Goal: Information Seeking & Learning: Compare options

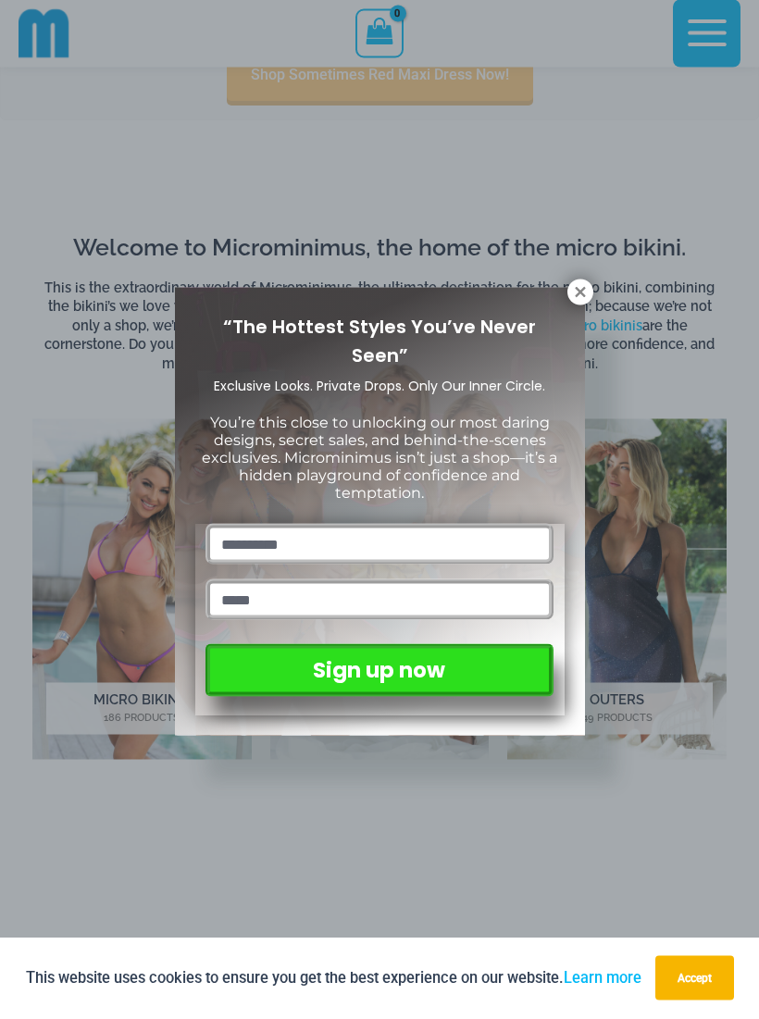
scroll to position [686, 0]
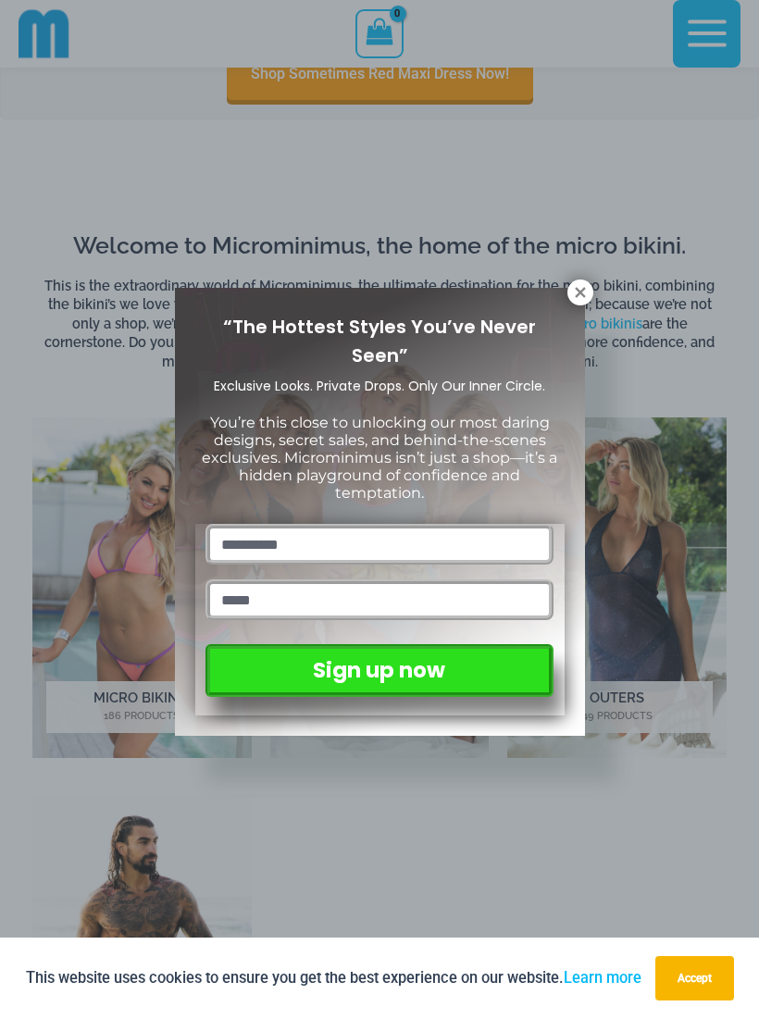
click at [579, 294] on icon at bounding box center [580, 292] width 10 height 10
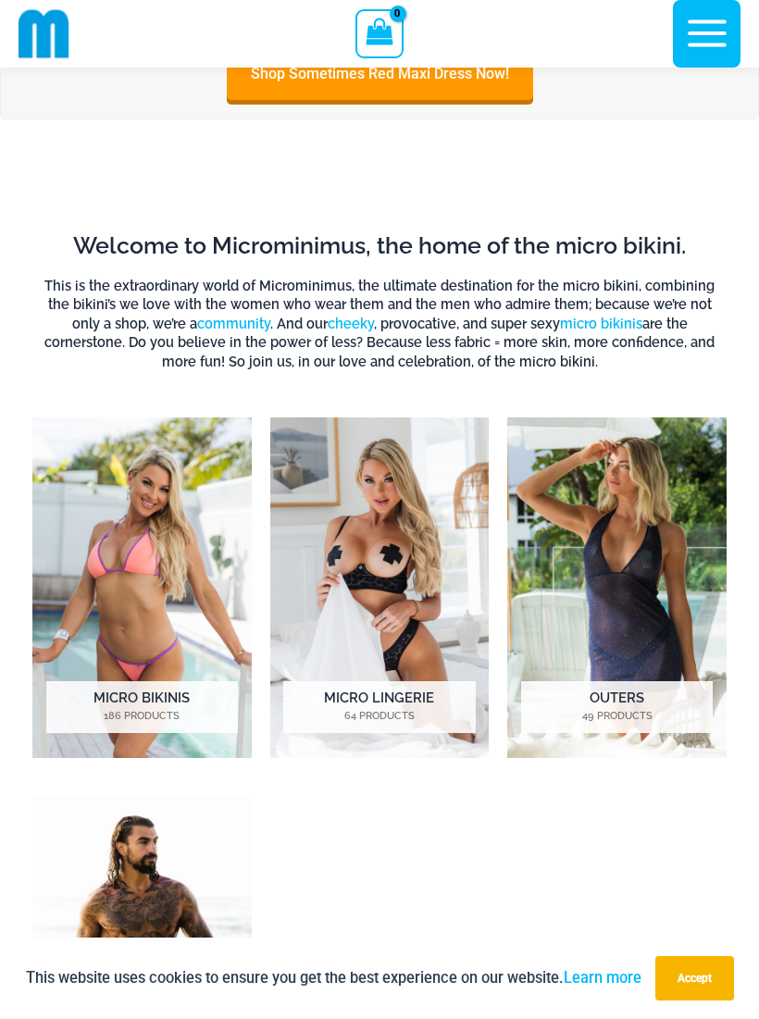
click at [430, 575] on img "Visit product category Micro Lingerie" at bounding box center [379, 588] width 219 height 341
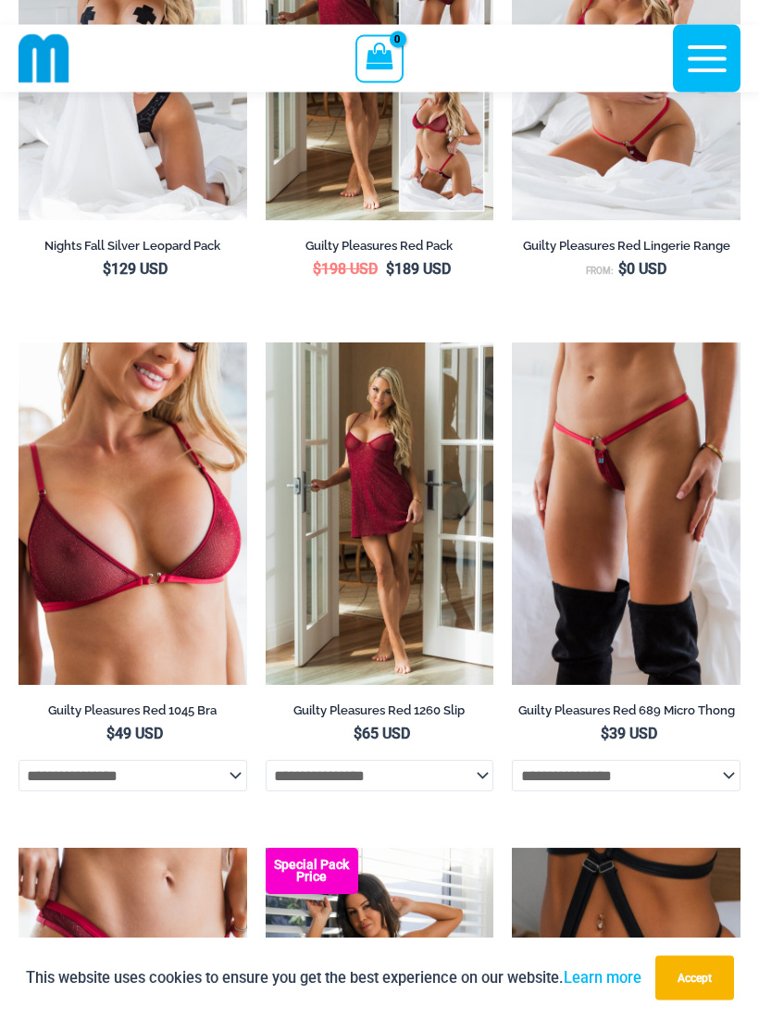
scroll to position [460, 0]
click at [19, 343] on img at bounding box center [19, 343] width 0 height 0
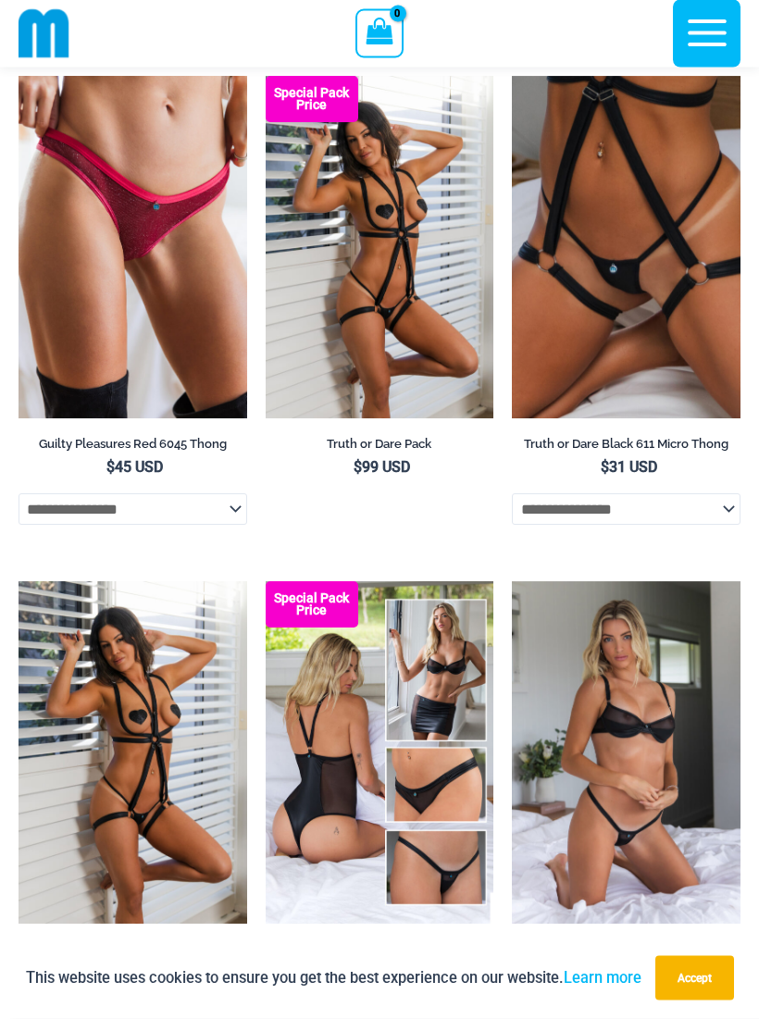
scroll to position [1232, 0]
click at [266, 581] on img at bounding box center [266, 581] width 0 height 0
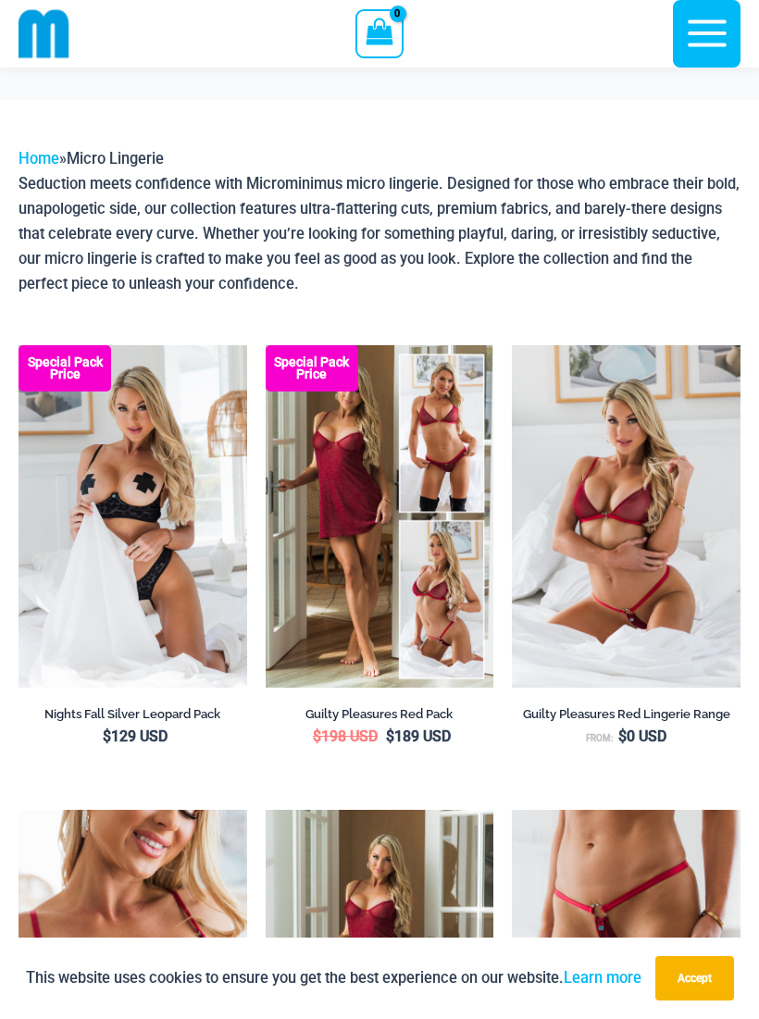
scroll to position [1266, 0]
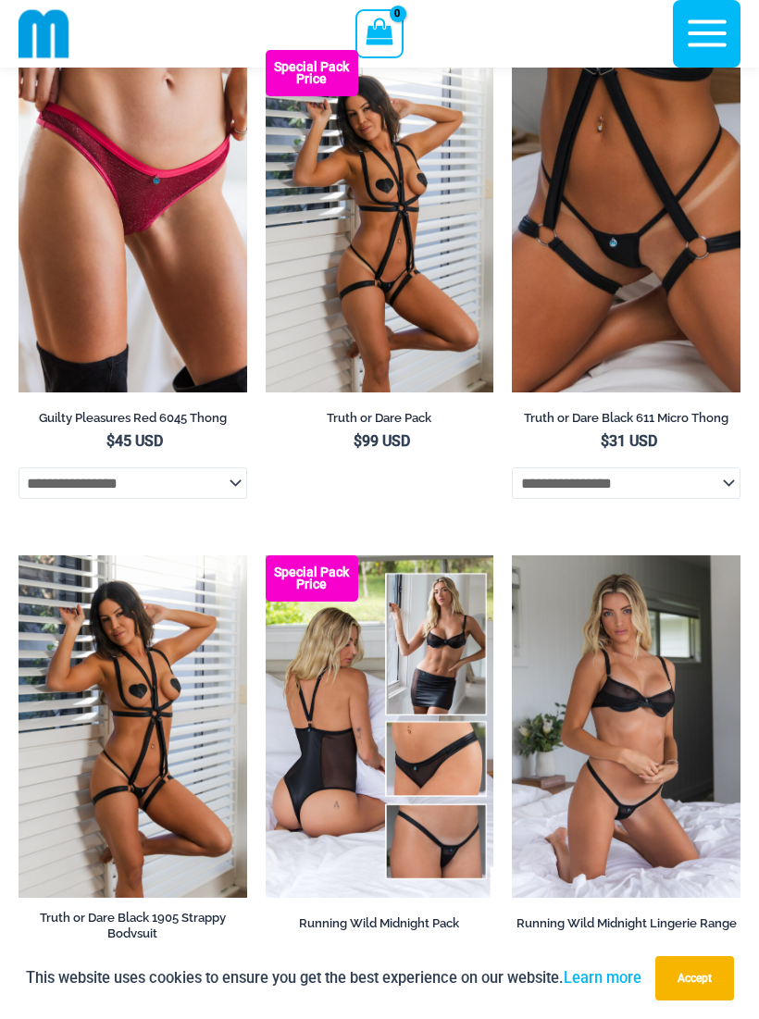
click at [512, 555] on img at bounding box center [512, 555] width 0 height 0
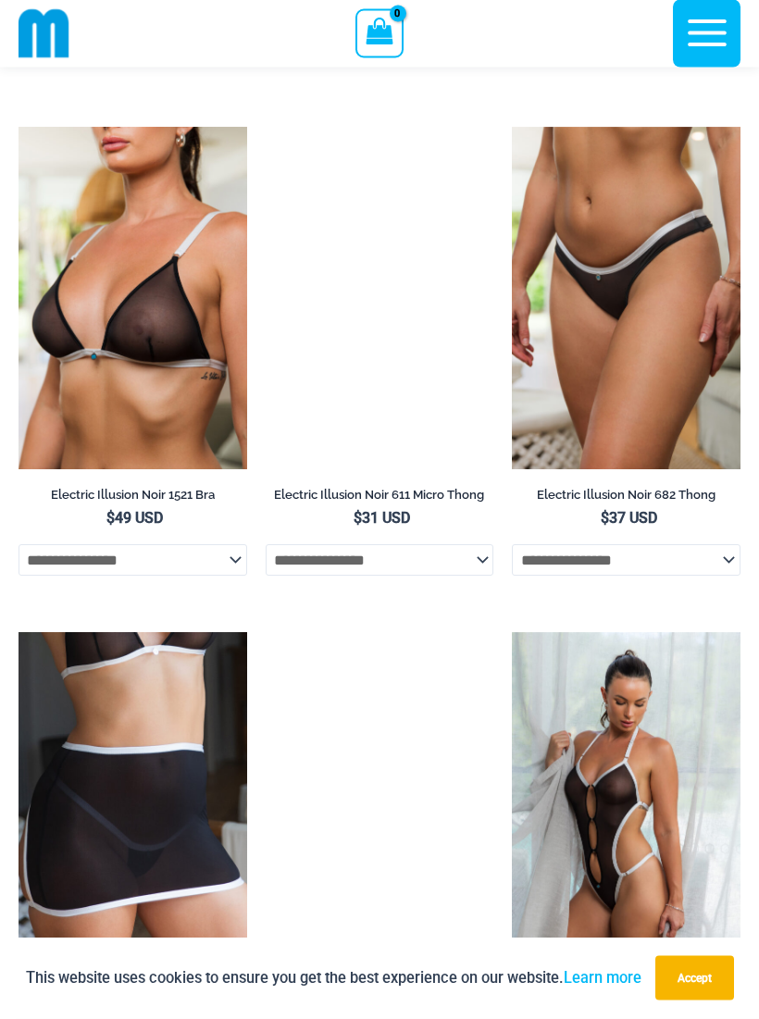
scroll to position [3697, 0]
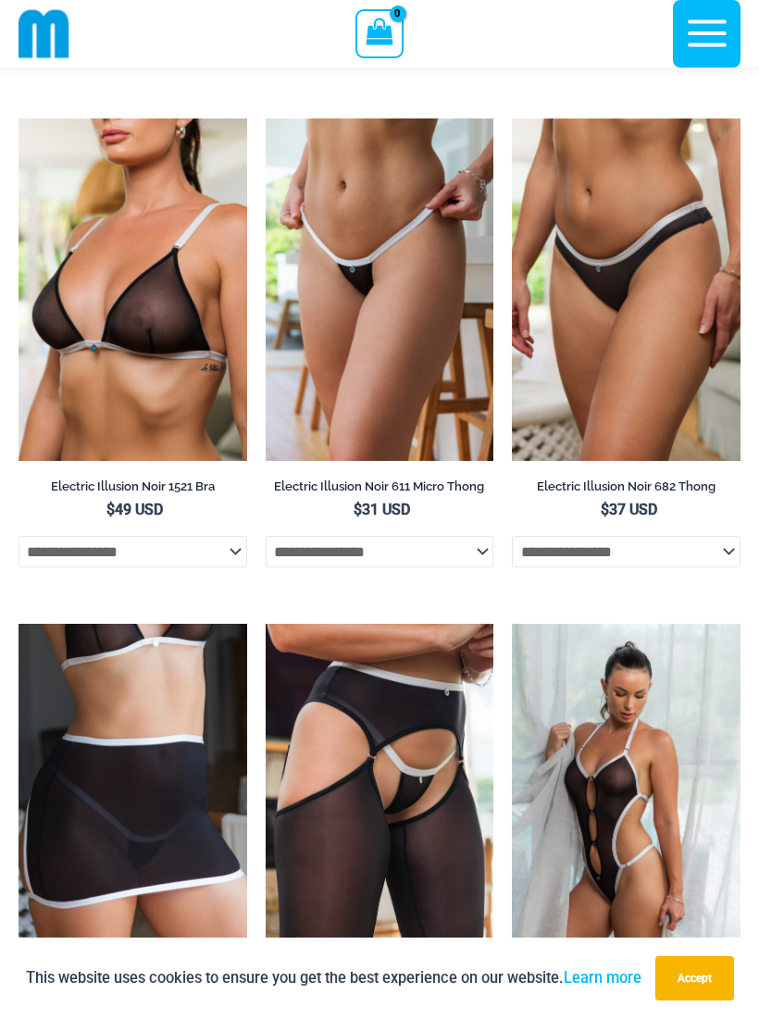
click at [19, 118] on img at bounding box center [19, 118] width 0 height 0
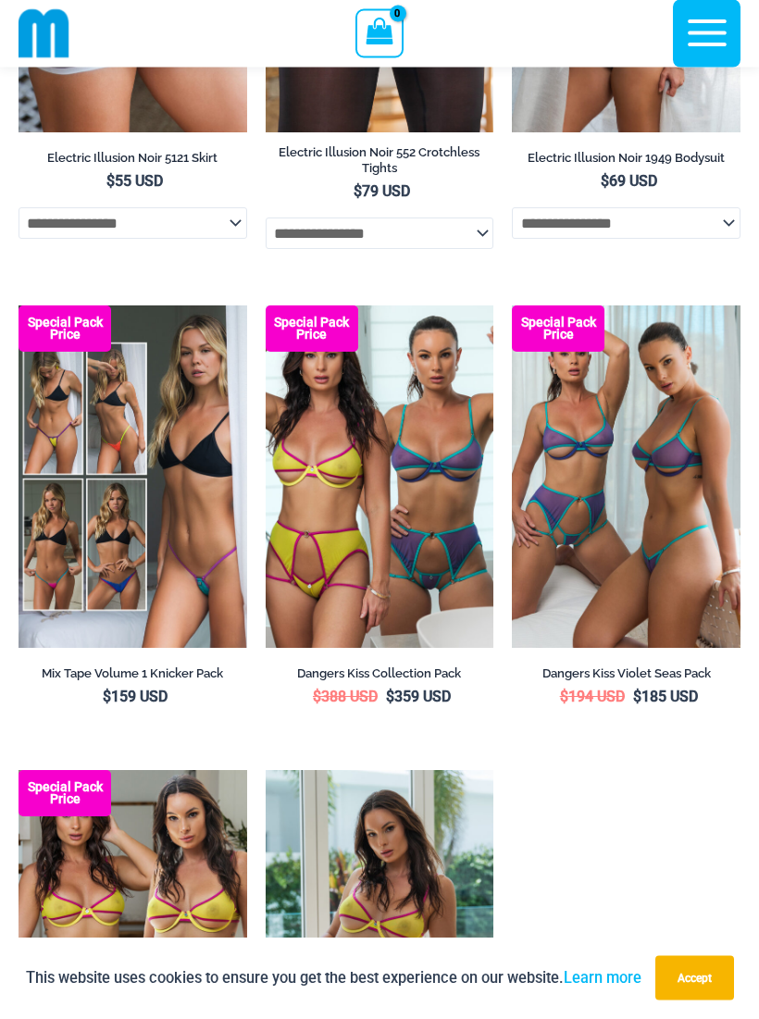
scroll to position [4574, 0]
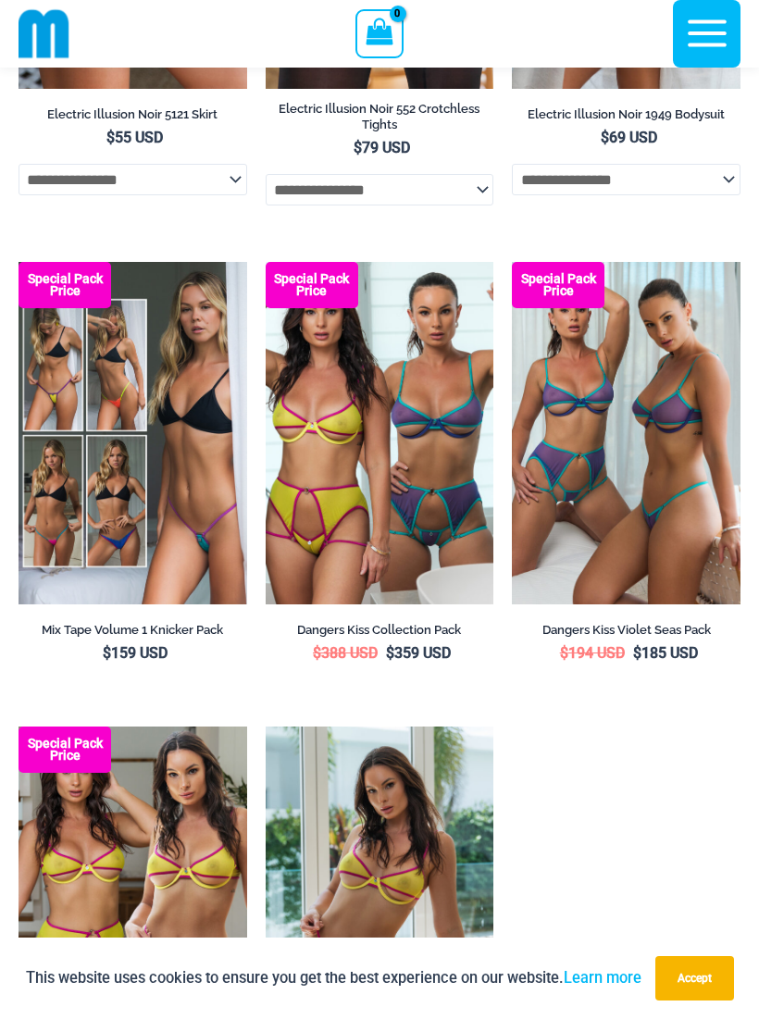
click at [19, 262] on img at bounding box center [19, 262] width 0 height 0
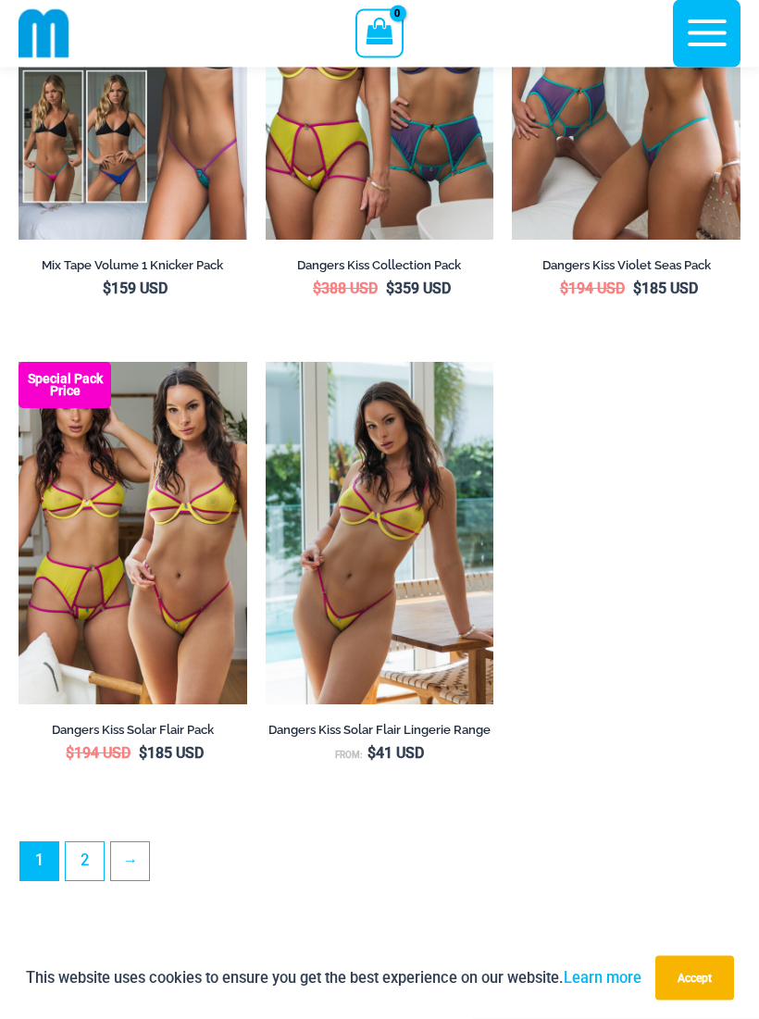
scroll to position [4939, 0]
click at [19, 362] on img at bounding box center [19, 362] width 0 height 0
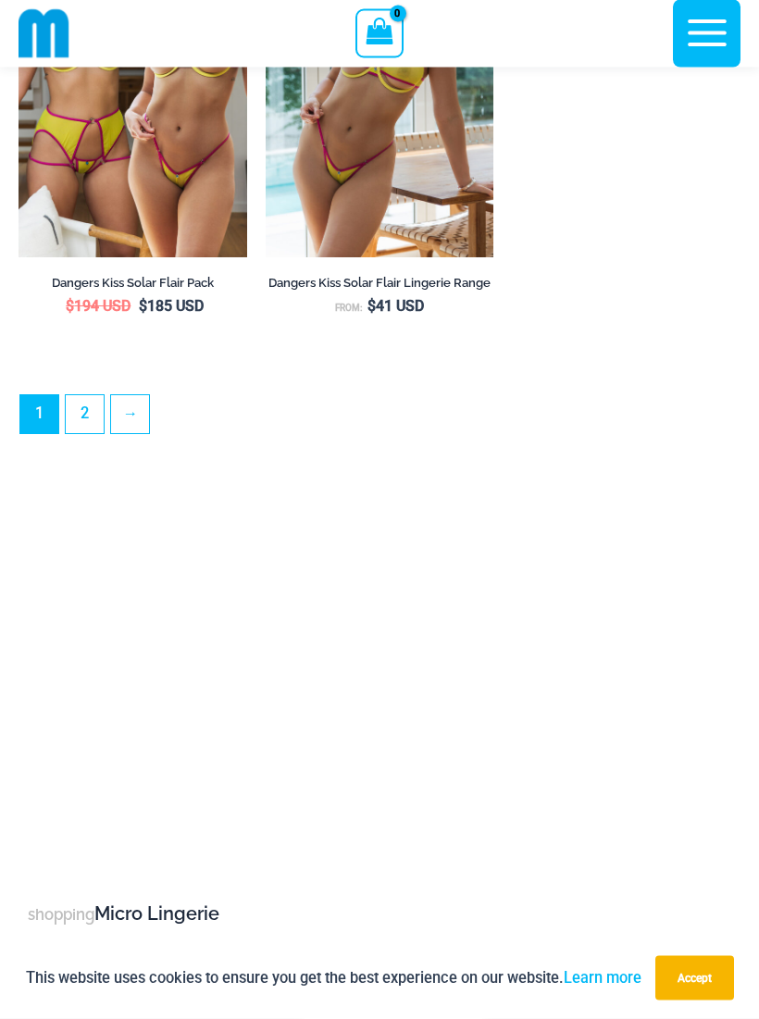
scroll to position [5386, 0]
click at [84, 433] on link "2" at bounding box center [85, 414] width 38 height 38
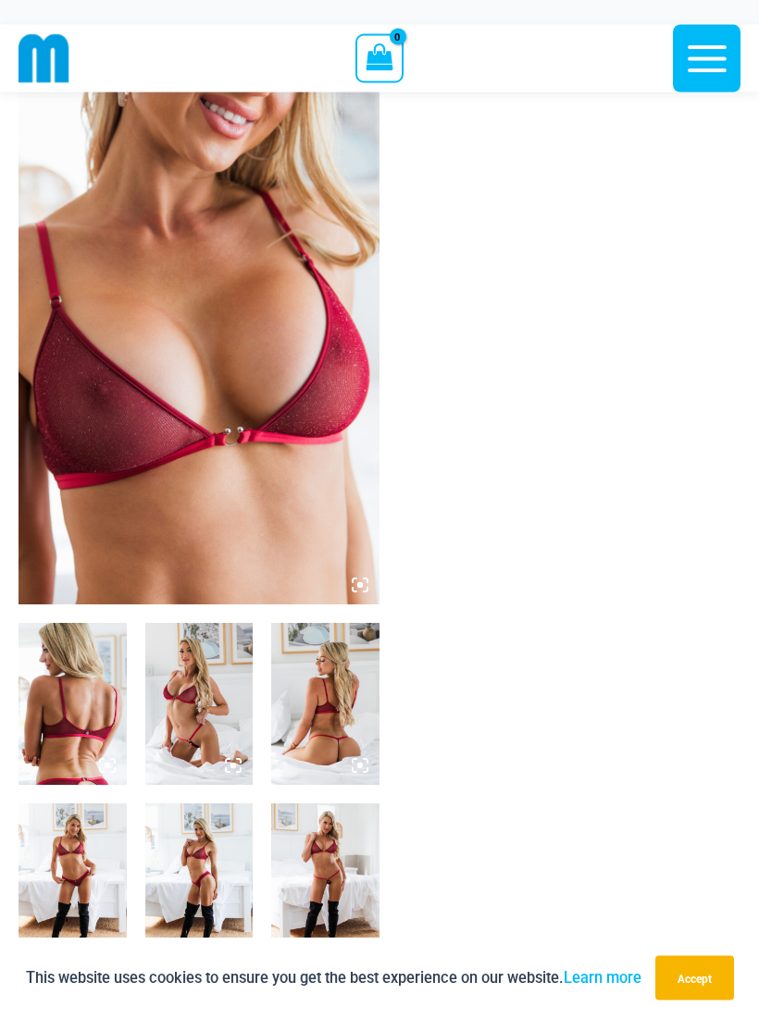
scroll to position [69, 0]
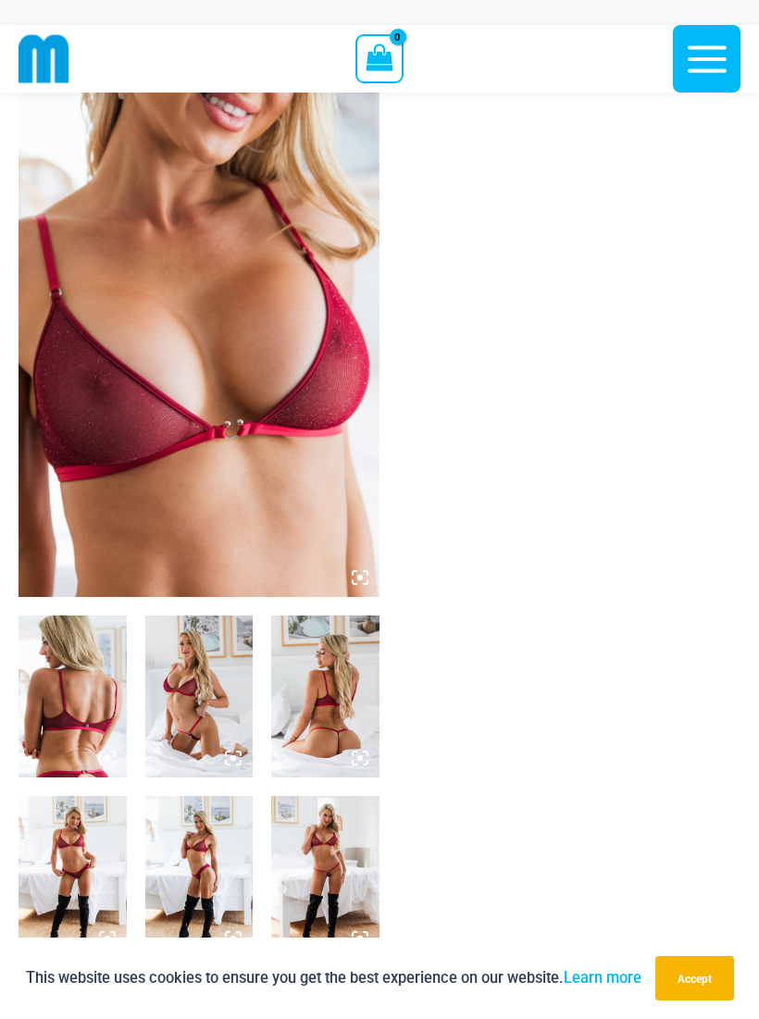
click at [119, 368] on img at bounding box center [199, 327] width 361 height 542
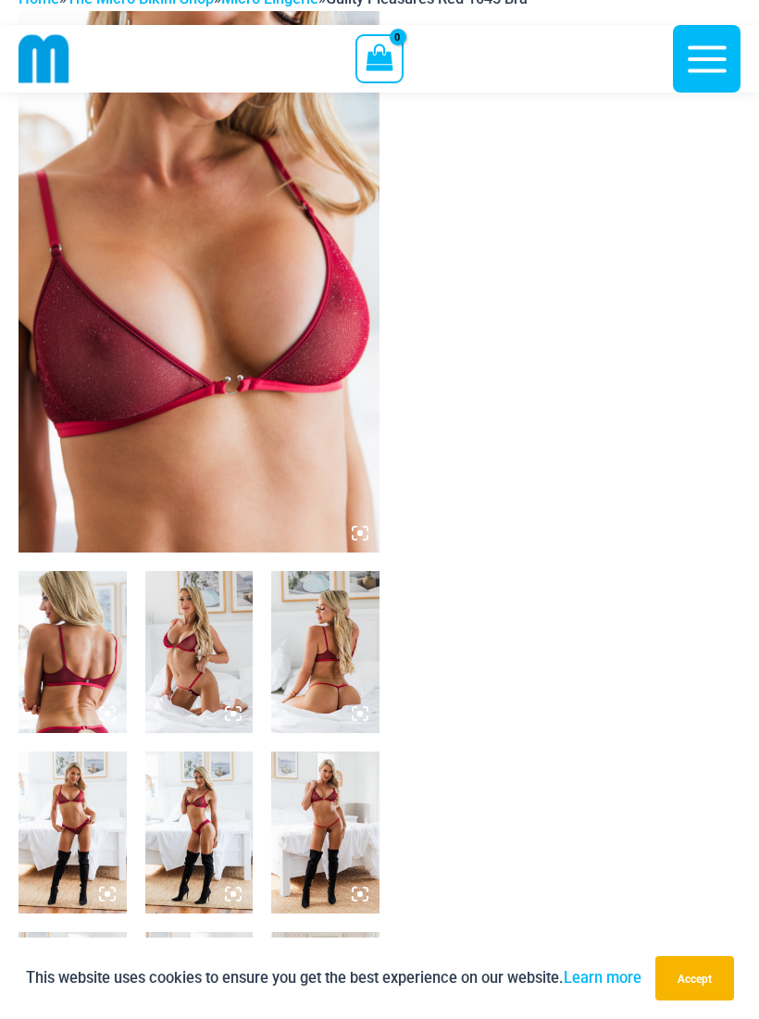
scroll to position [0, 0]
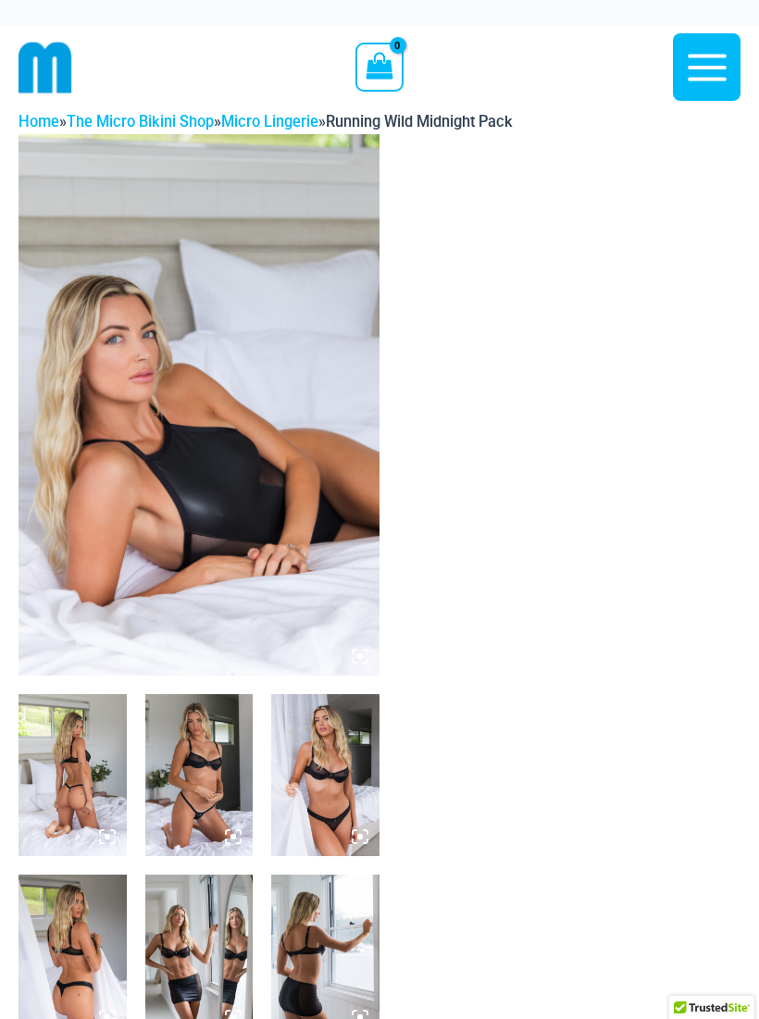
click at [117, 291] on img at bounding box center [199, 405] width 361 height 542
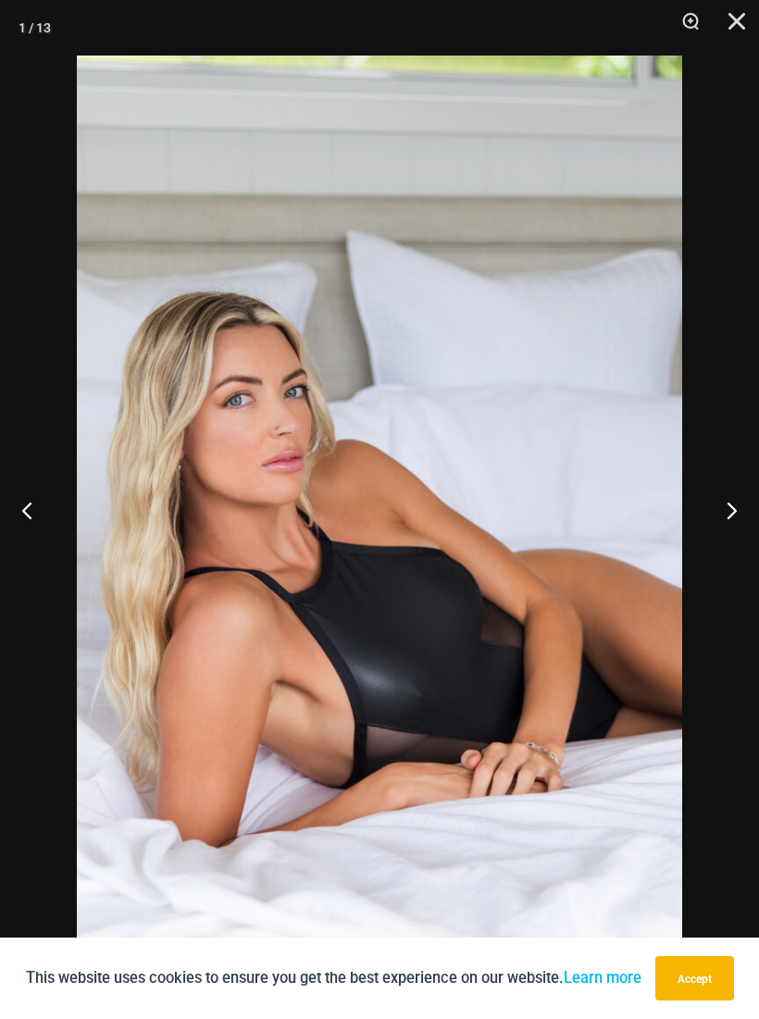
click at [25, 115] on div at bounding box center [379, 509] width 759 height 1019
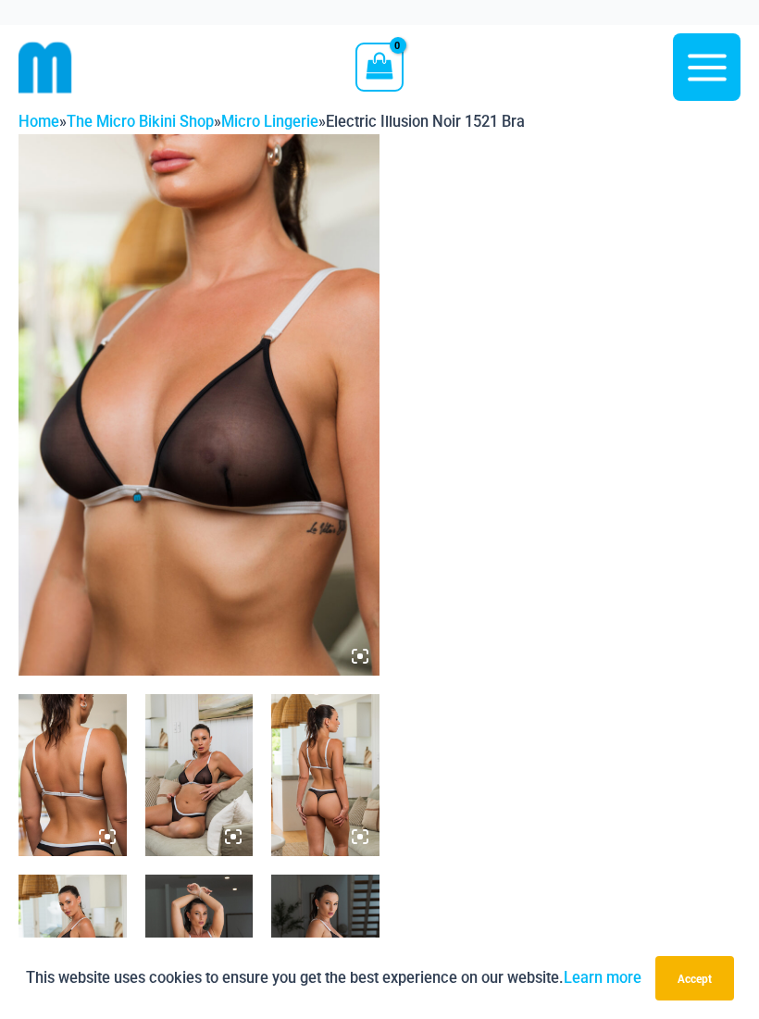
click at [131, 285] on img at bounding box center [199, 405] width 361 height 542
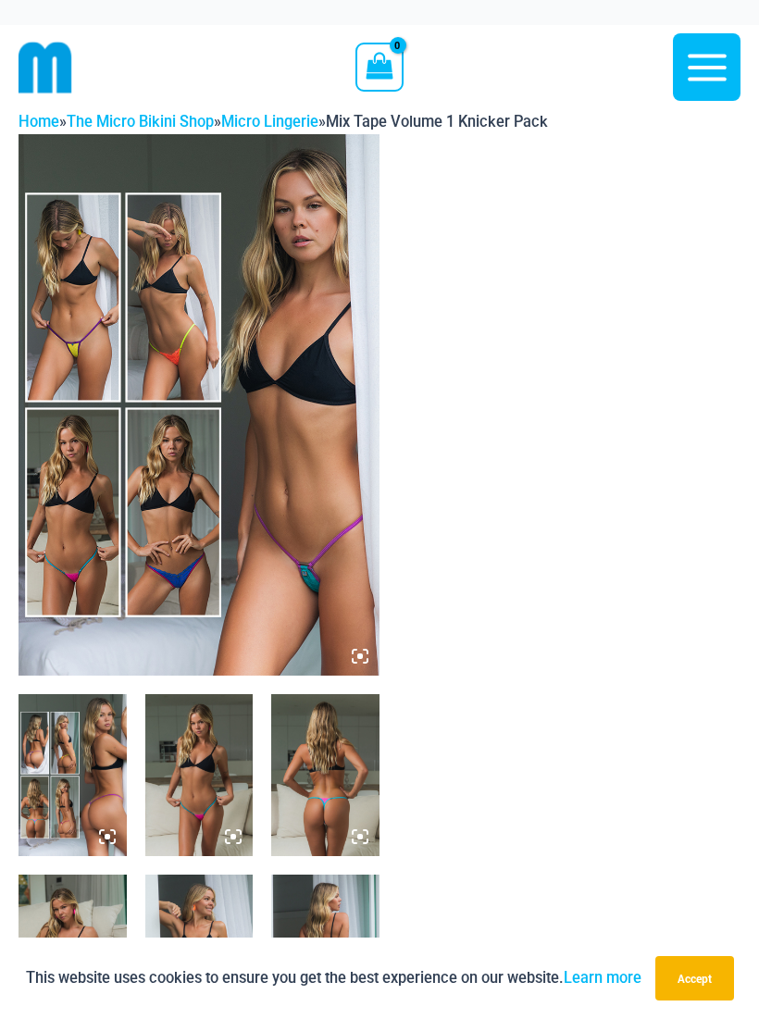
click at [94, 273] on img at bounding box center [199, 405] width 361 height 542
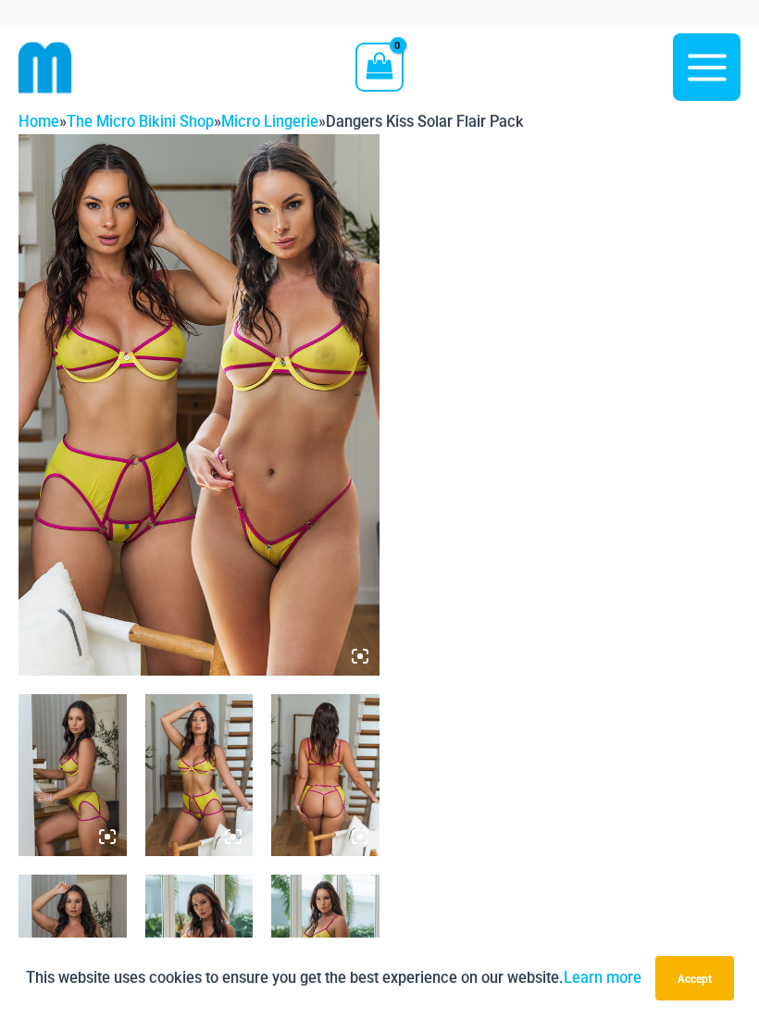
click at [146, 295] on img at bounding box center [199, 405] width 361 height 542
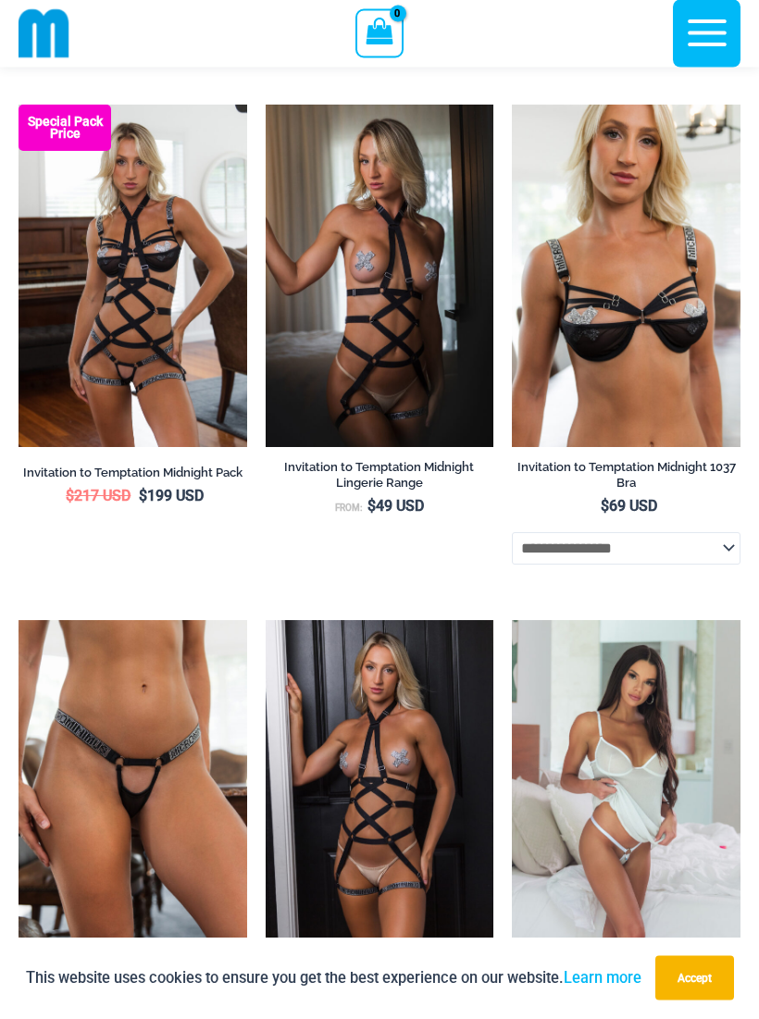
scroll to position [1627, 0]
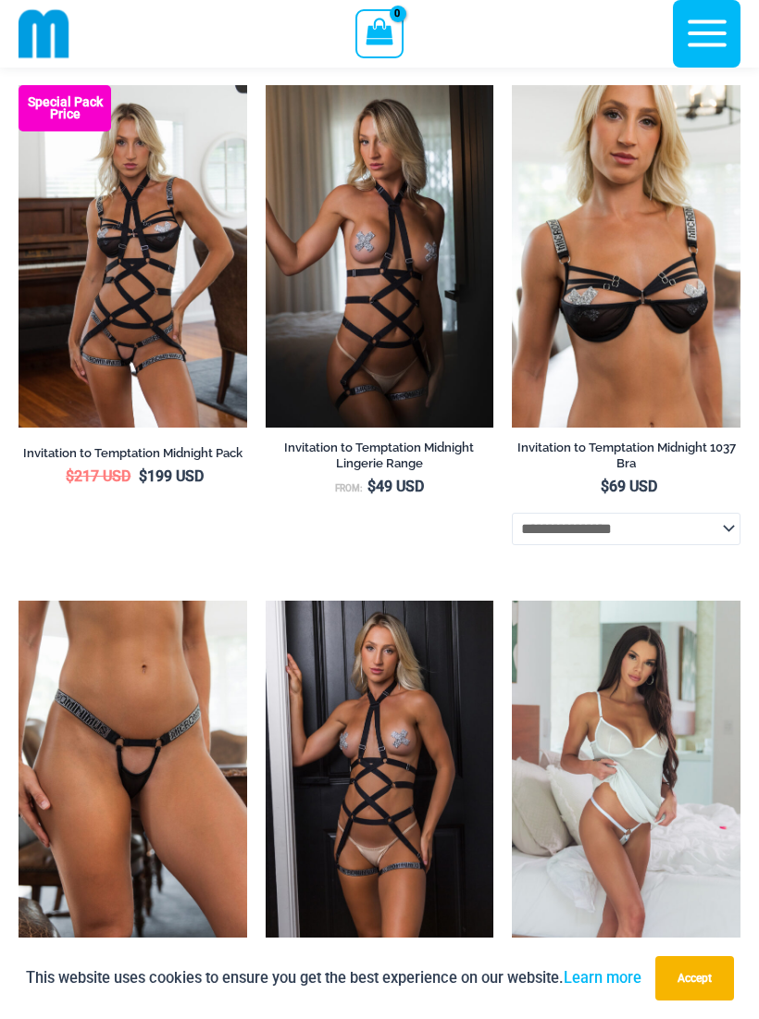
click at [266, 85] on img at bounding box center [266, 85] width 0 height 0
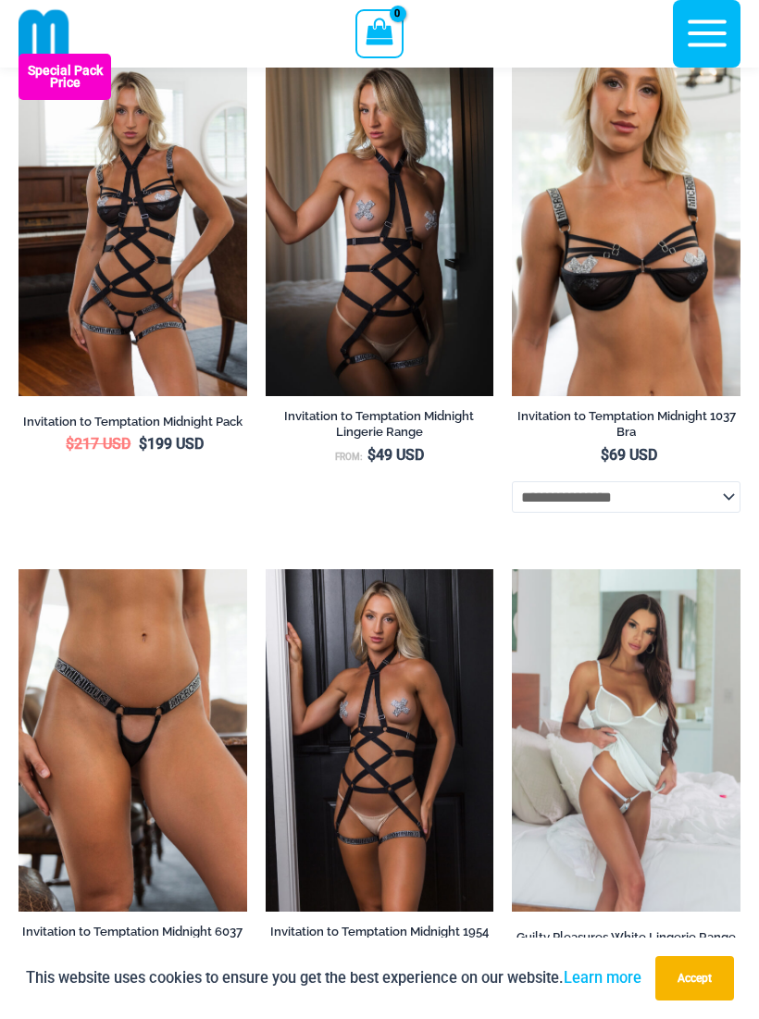
click at [512, 569] on img at bounding box center [512, 569] width 0 height 0
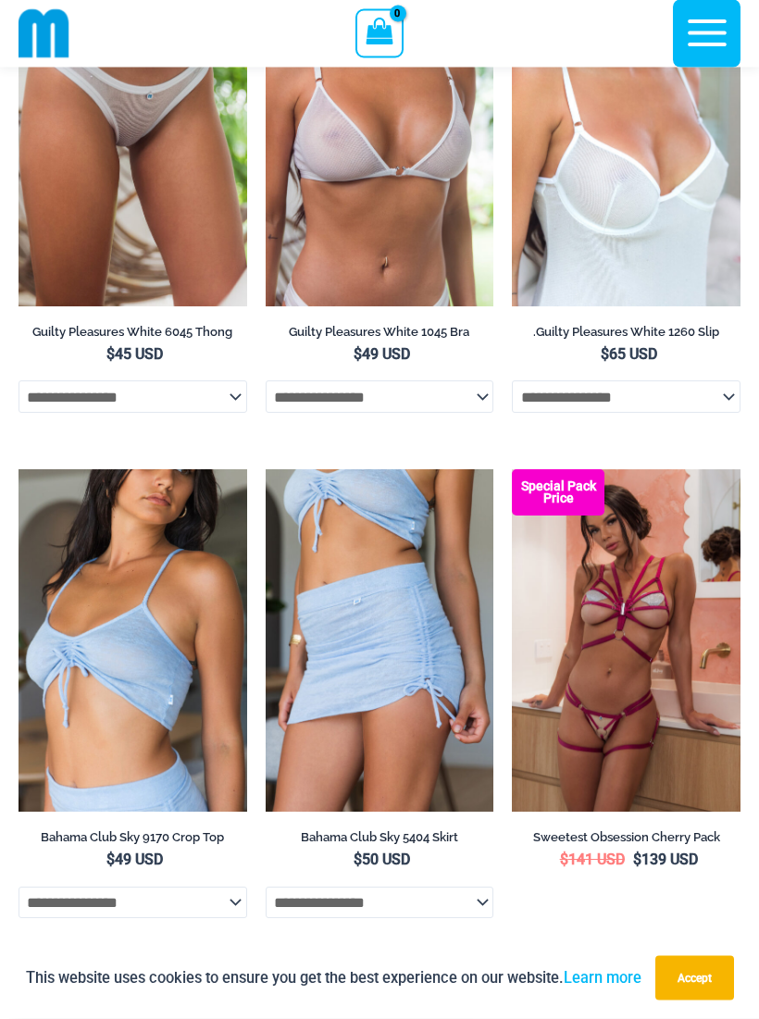
scroll to position [2781, 0]
click at [512, 469] on img at bounding box center [512, 469] width 0 height 0
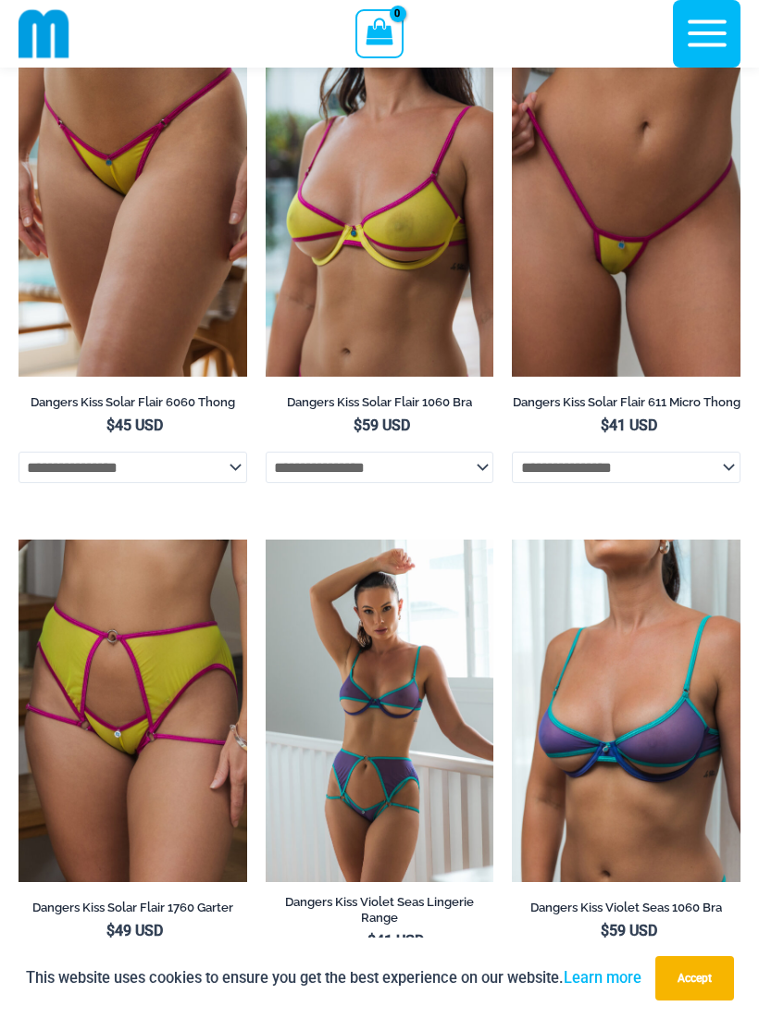
scroll to position [0, 0]
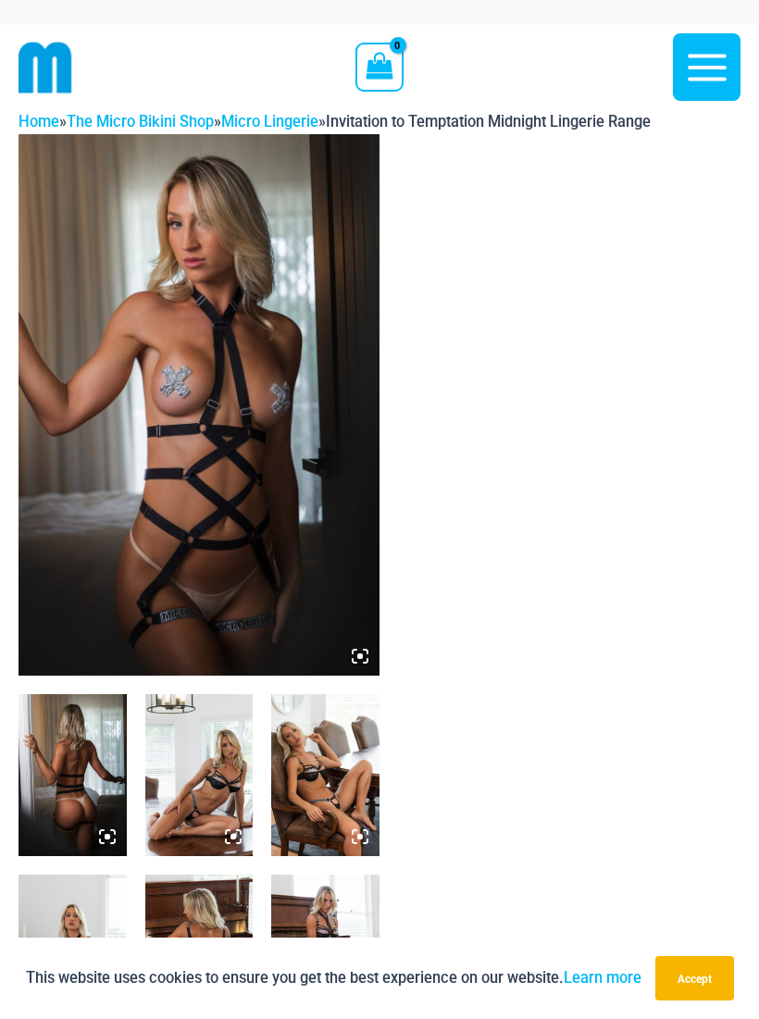
click at [120, 300] on img at bounding box center [199, 405] width 361 height 542
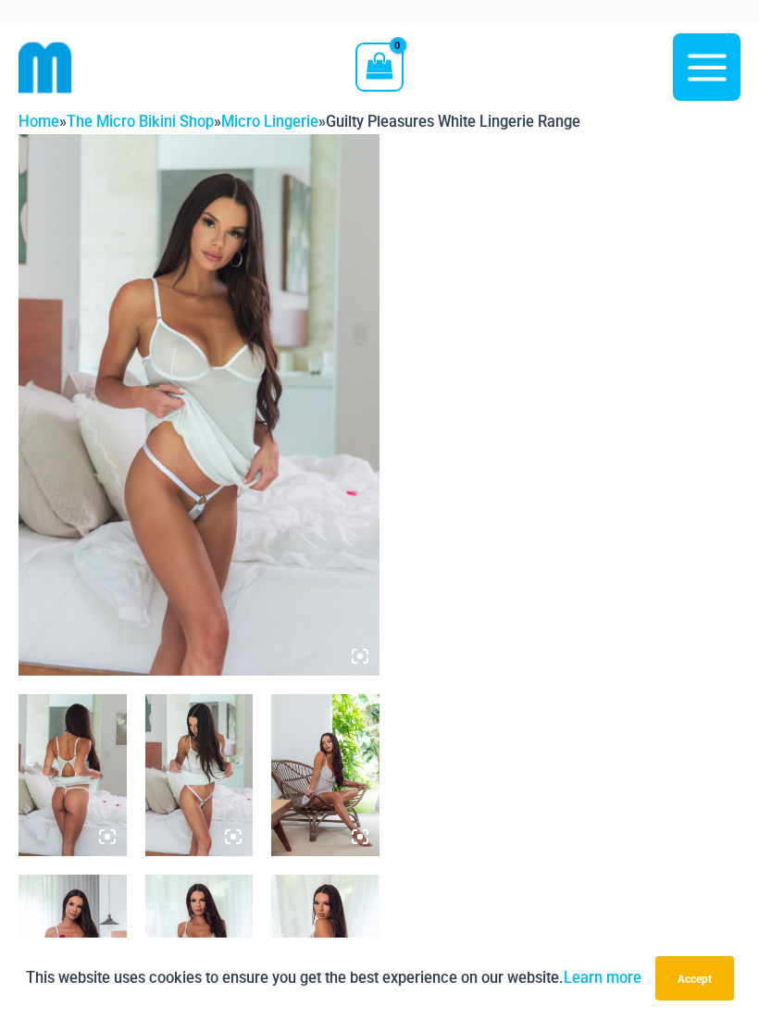
click at [126, 294] on img at bounding box center [199, 405] width 361 height 542
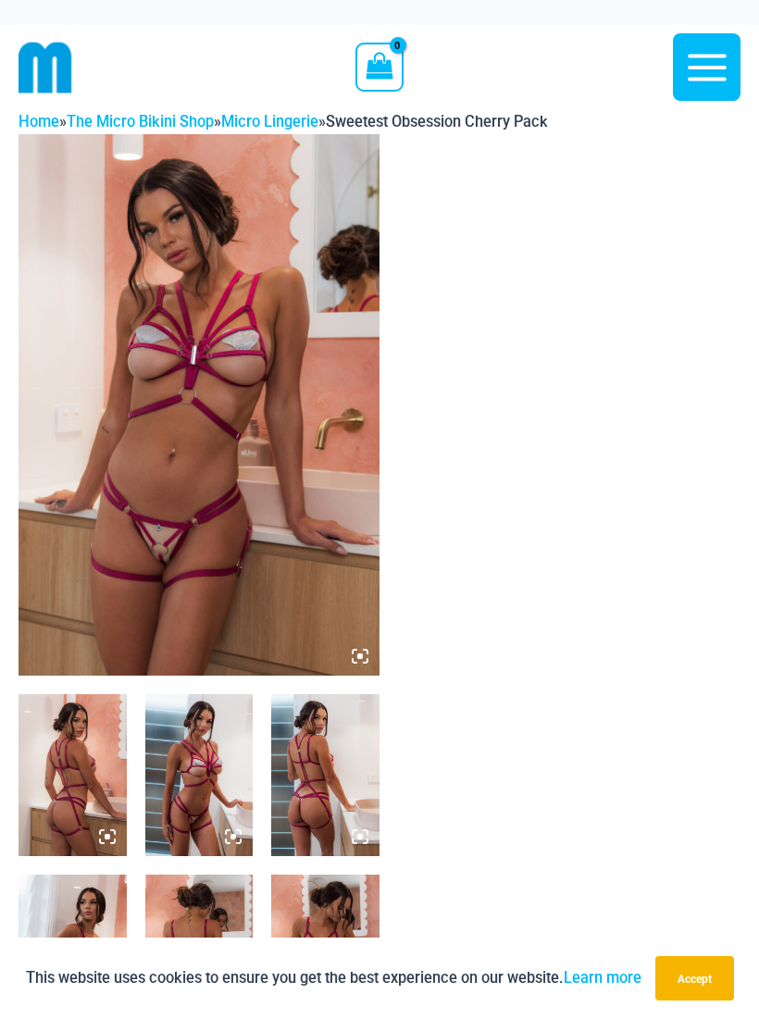
click at [134, 318] on img at bounding box center [199, 405] width 361 height 542
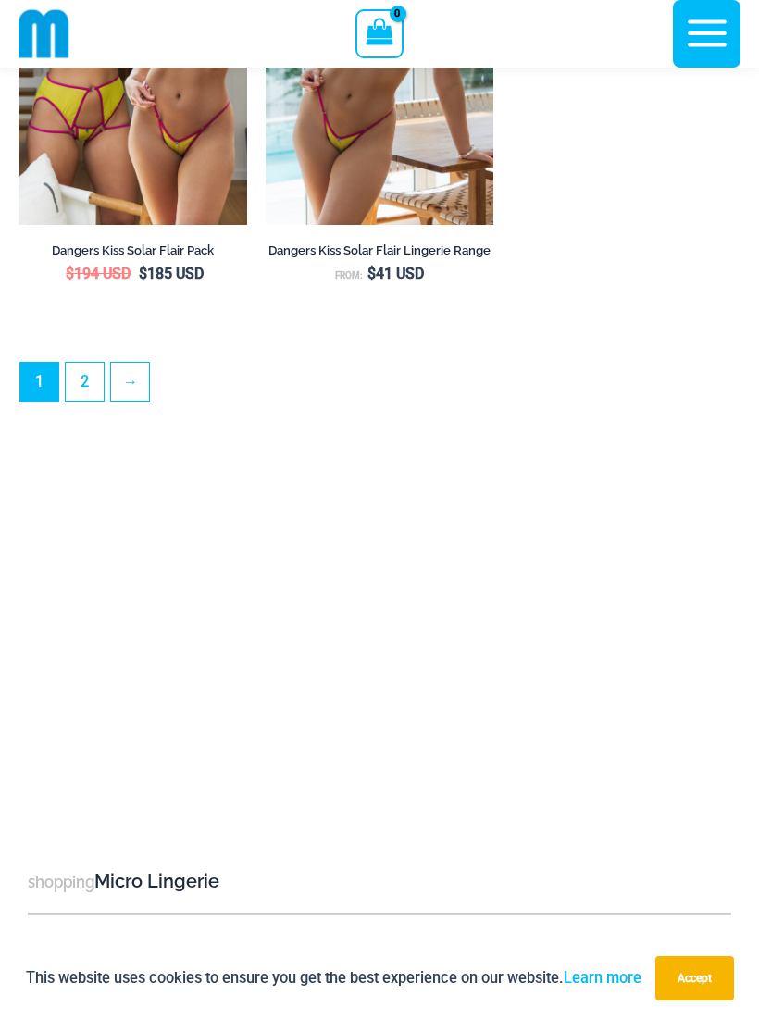
scroll to position [5419, 0]
click at [714, 45] on icon "button" at bounding box center [707, 33] width 39 height 27
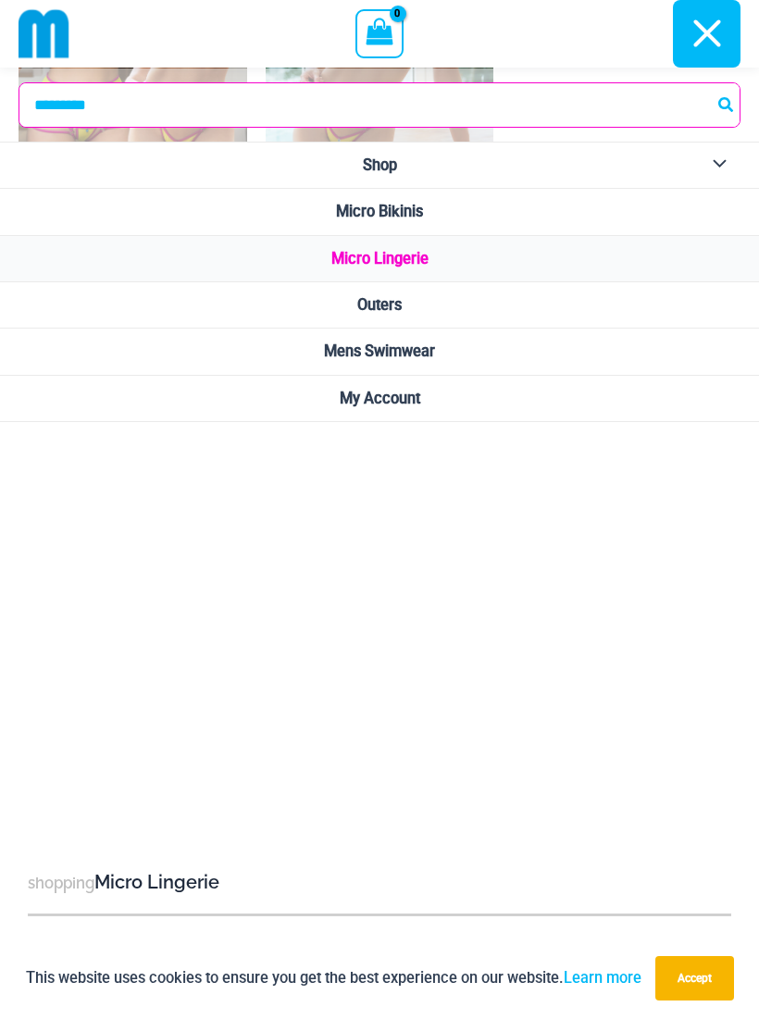
click at [411, 208] on span "Micro Bikinis" at bounding box center [379, 212] width 87 height 18
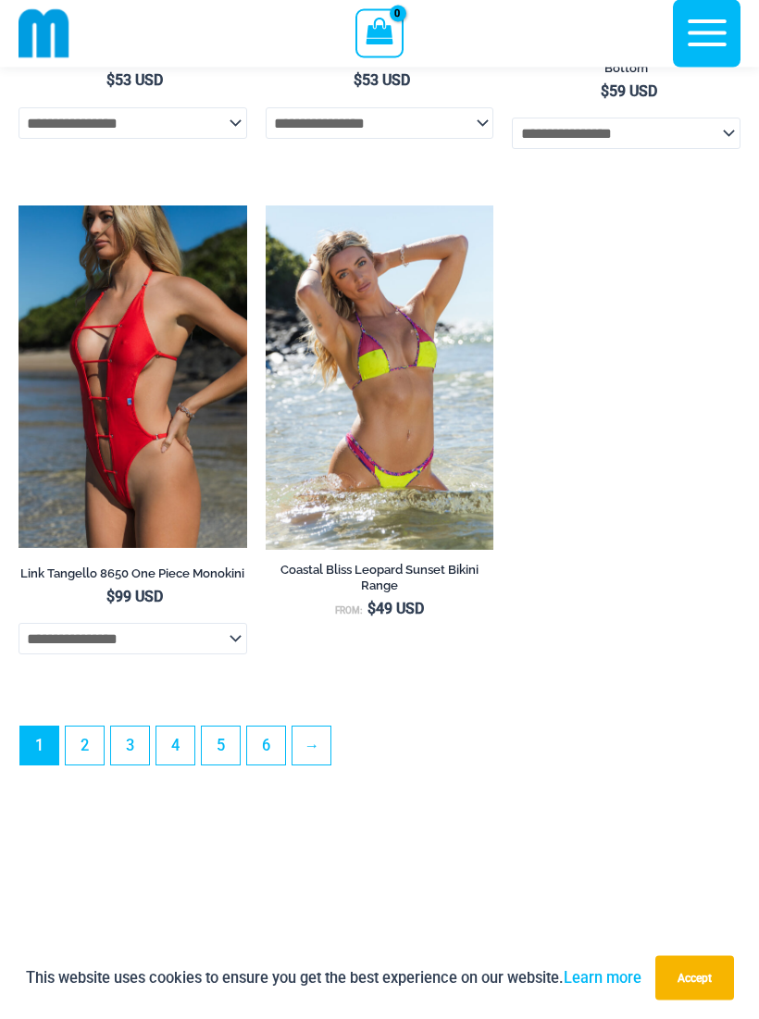
scroll to position [5533, 0]
click at [87, 765] on link "2" at bounding box center [85, 746] width 38 height 38
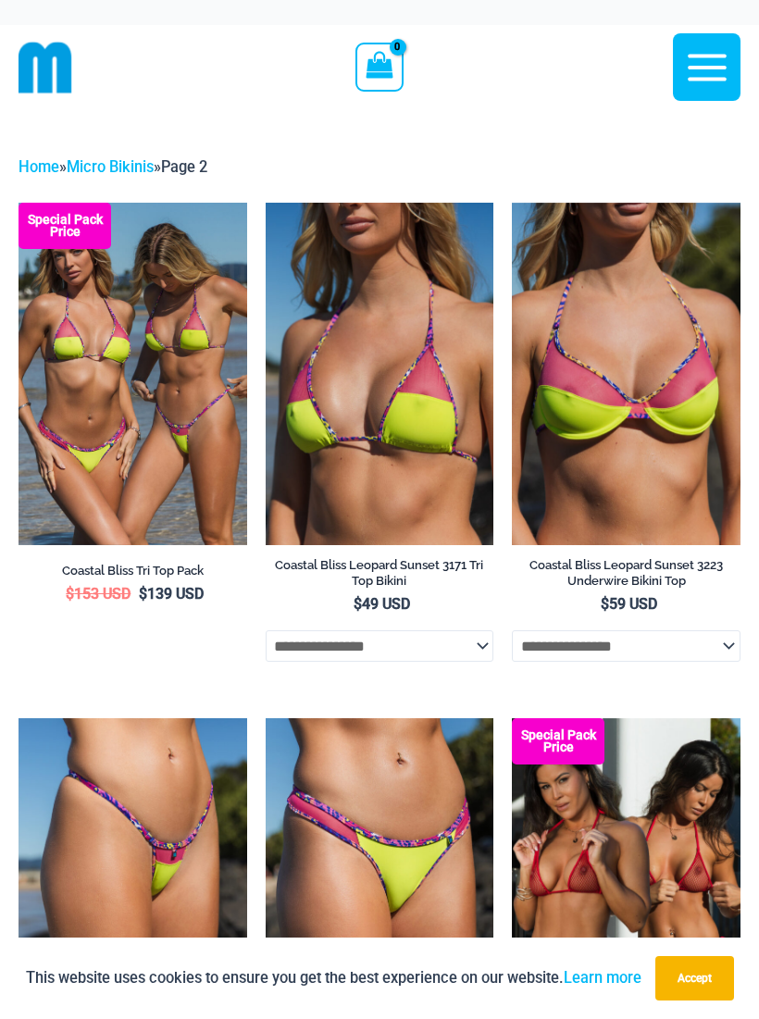
click at [19, 203] on img at bounding box center [19, 203] width 0 height 0
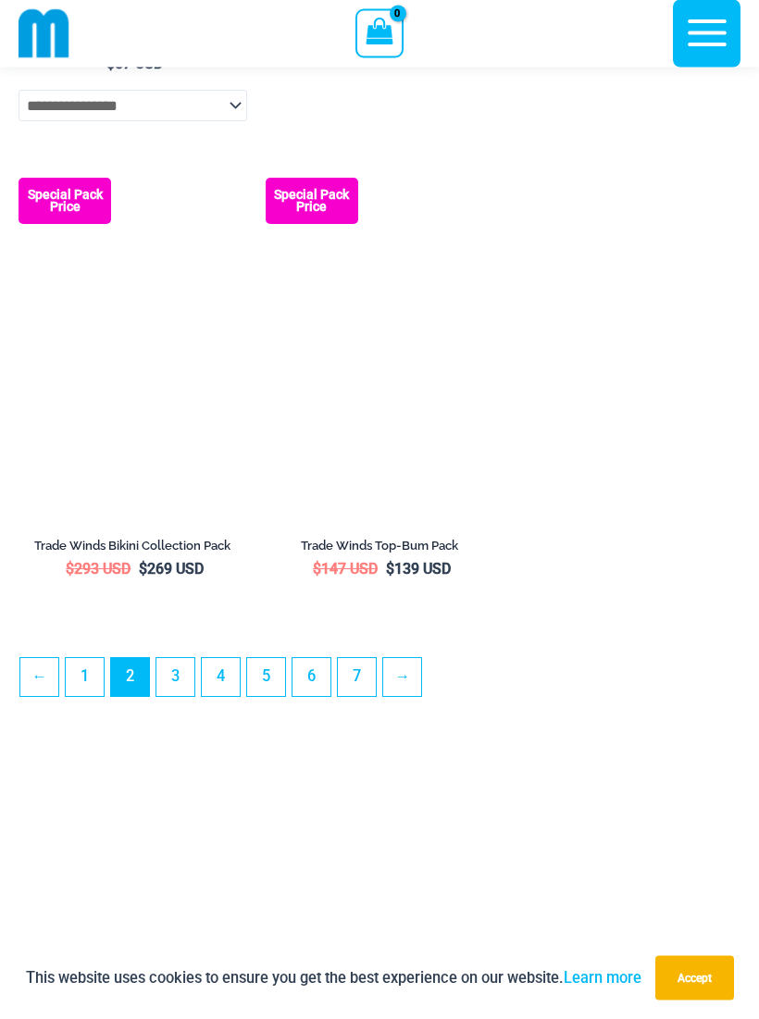
scroll to position [5105, 0]
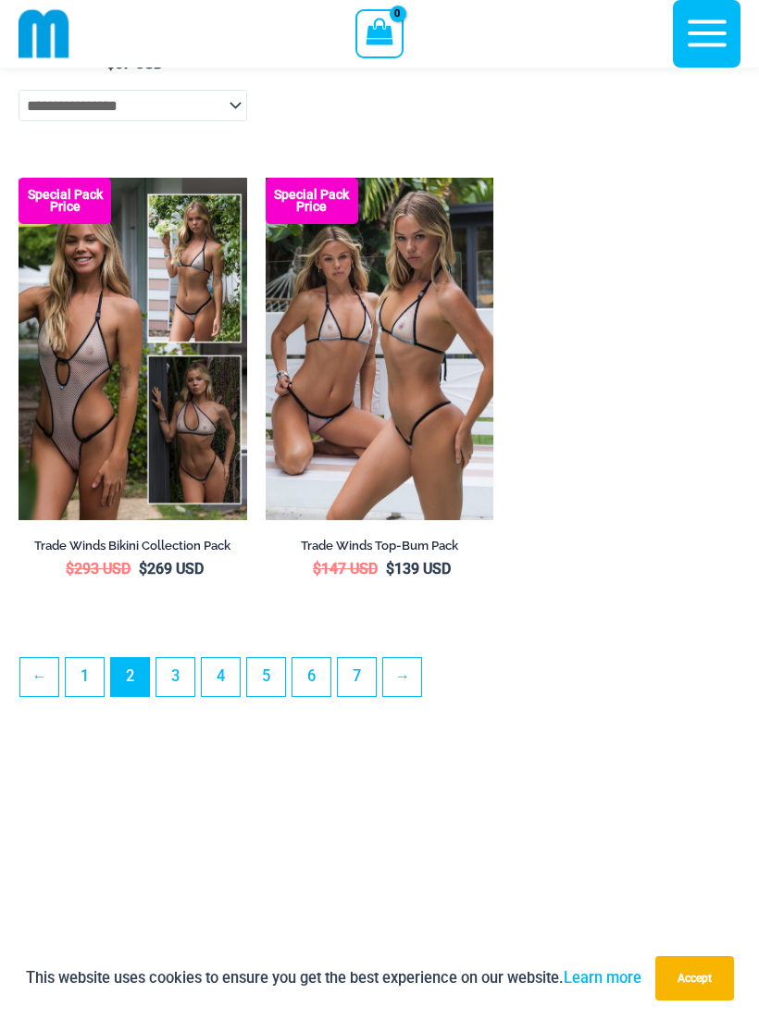
click at [175, 696] on link "3" at bounding box center [175, 677] width 38 height 38
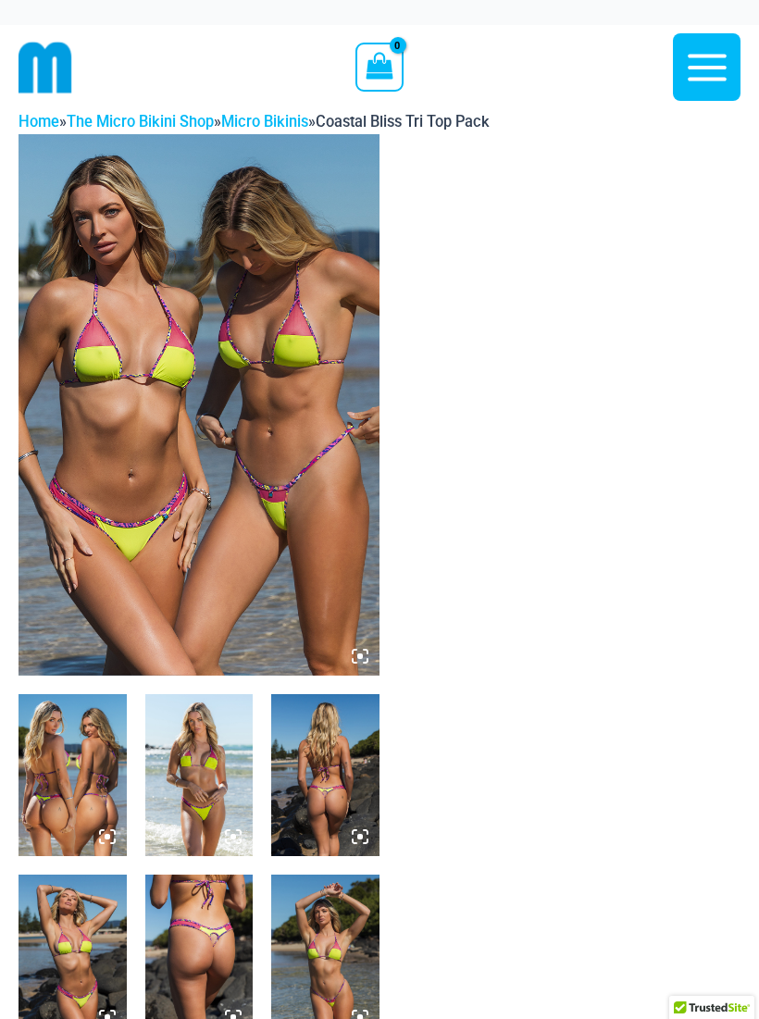
click at [139, 315] on img at bounding box center [199, 405] width 361 height 542
click at [143, 298] on img at bounding box center [199, 405] width 361 height 542
click at [128, 281] on img at bounding box center [199, 405] width 361 height 542
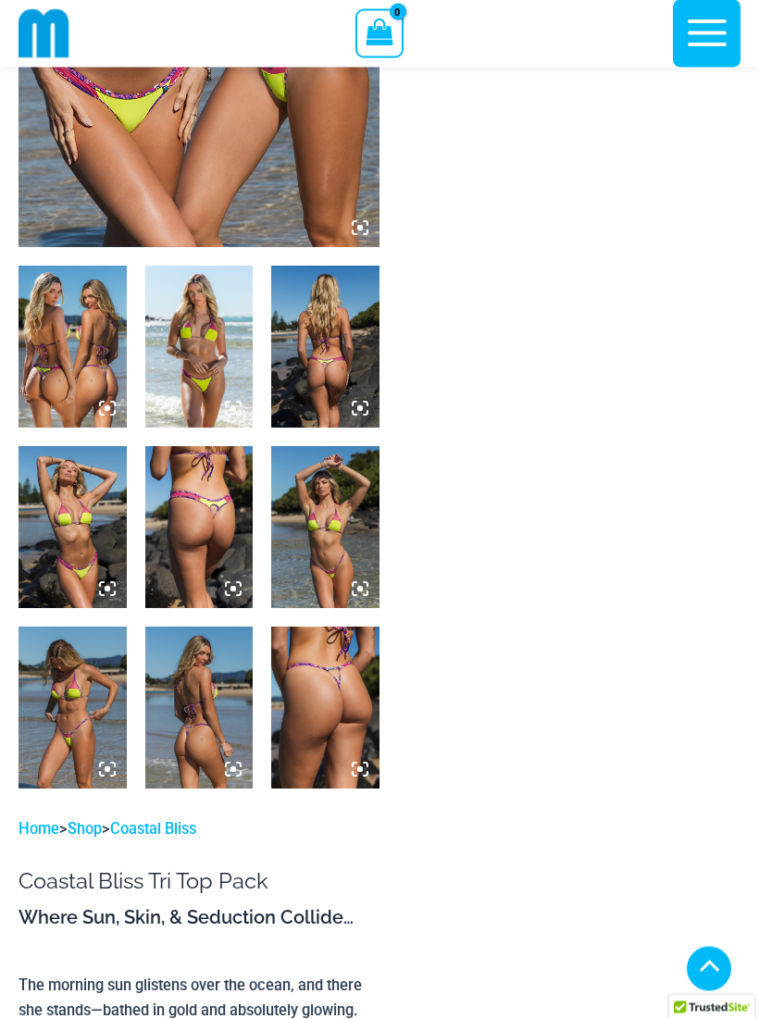
scroll to position [417, 0]
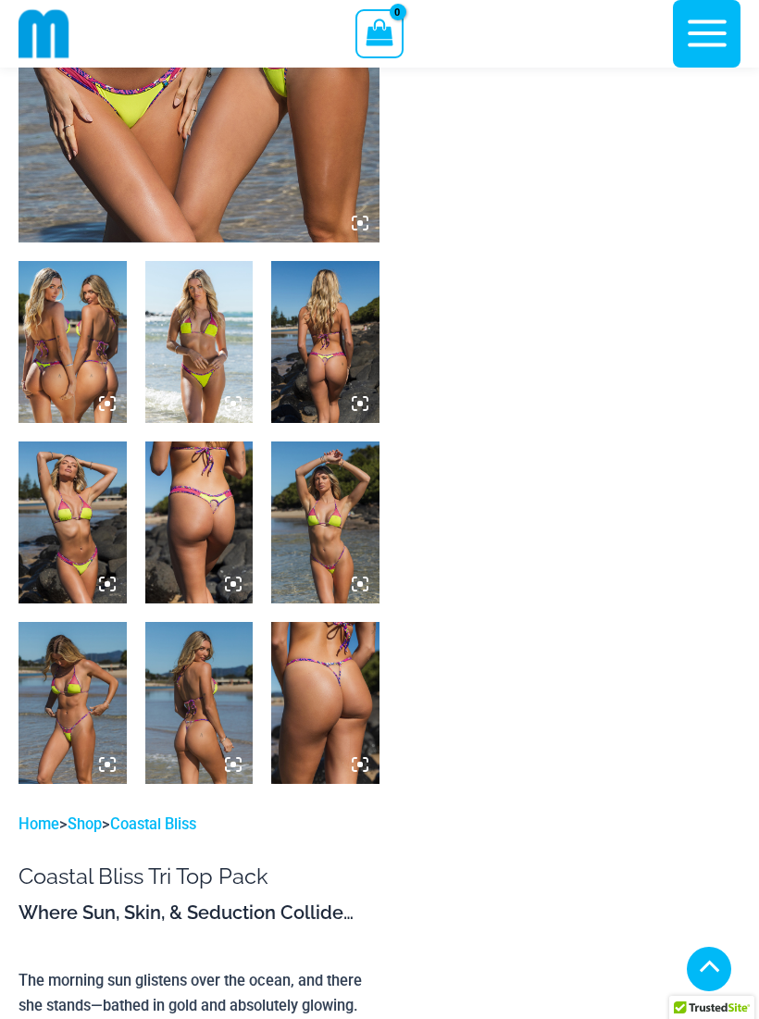
click at [84, 338] on img at bounding box center [73, 342] width 108 height 162
click at [194, 364] on img at bounding box center [199, 342] width 108 height 162
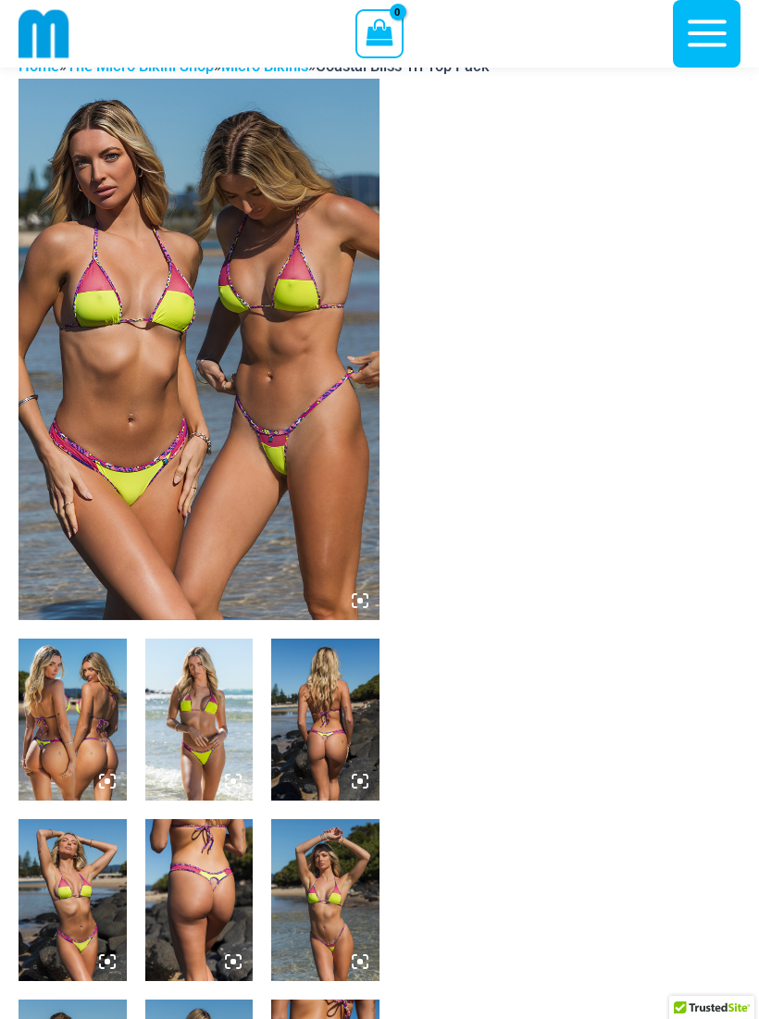
scroll to position [0, 0]
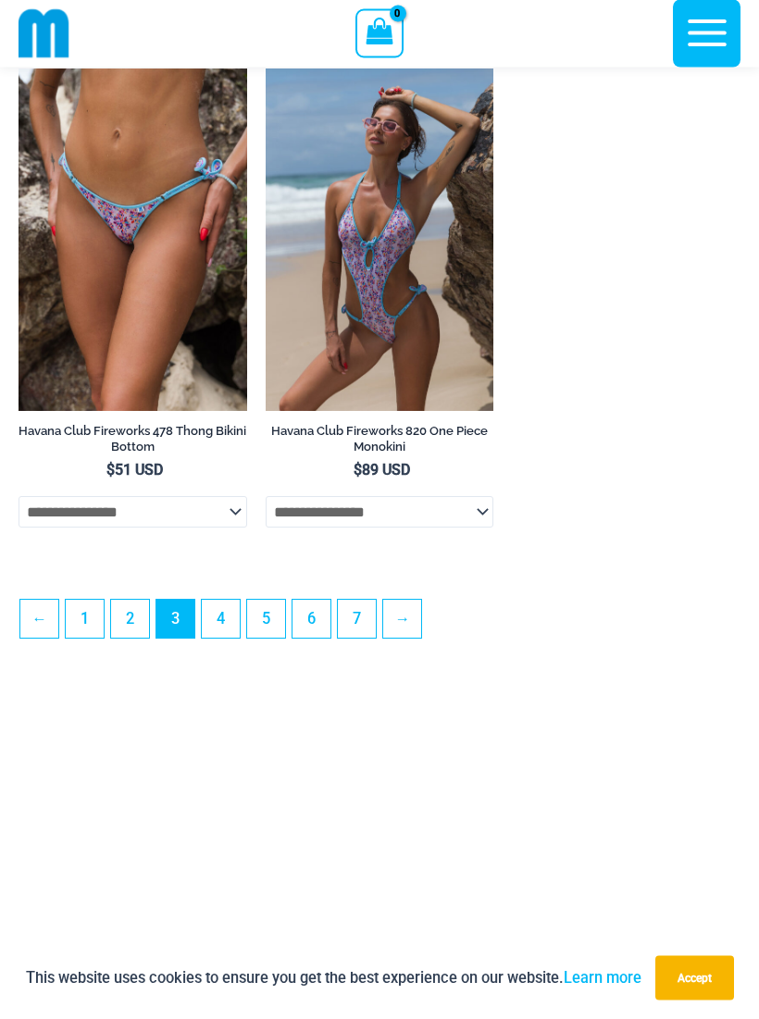
scroll to position [5318, 0]
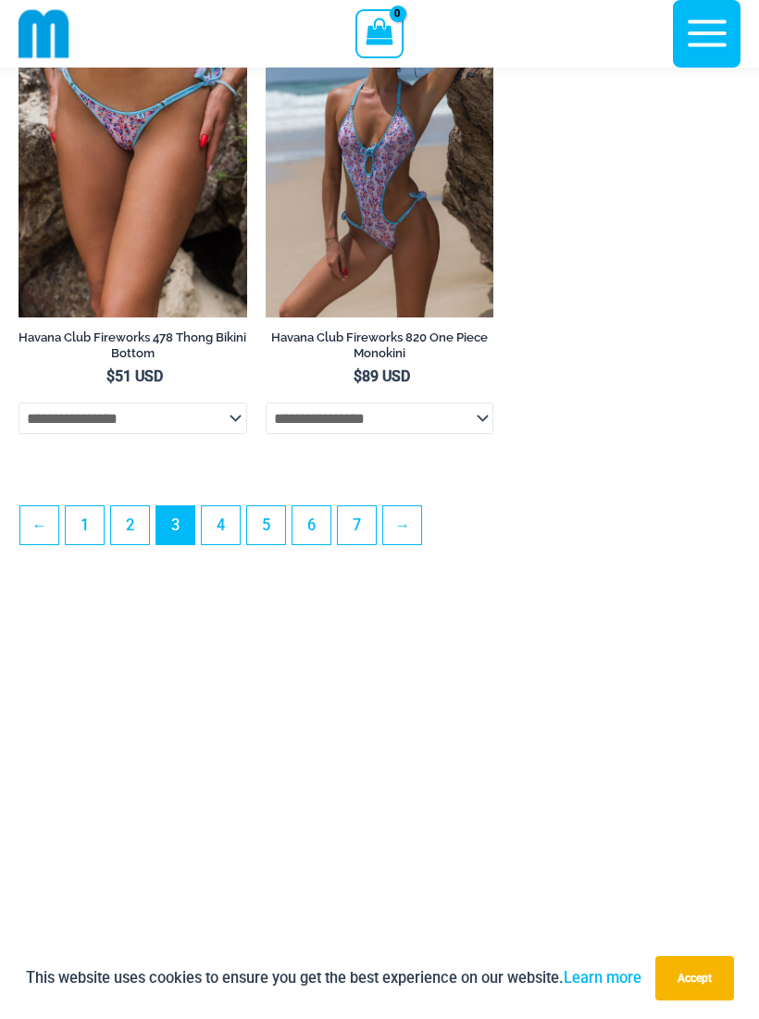
click at [218, 544] on link "4" at bounding box center [221, 525] width 38 height 38
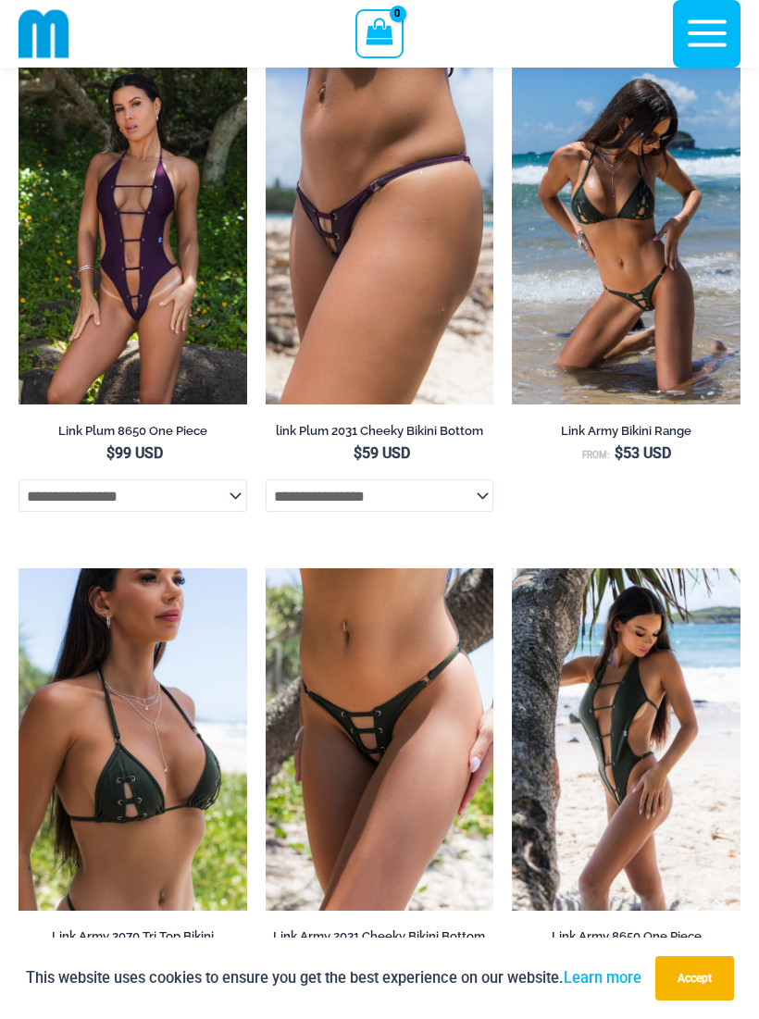
scroll to position [2176, 0]
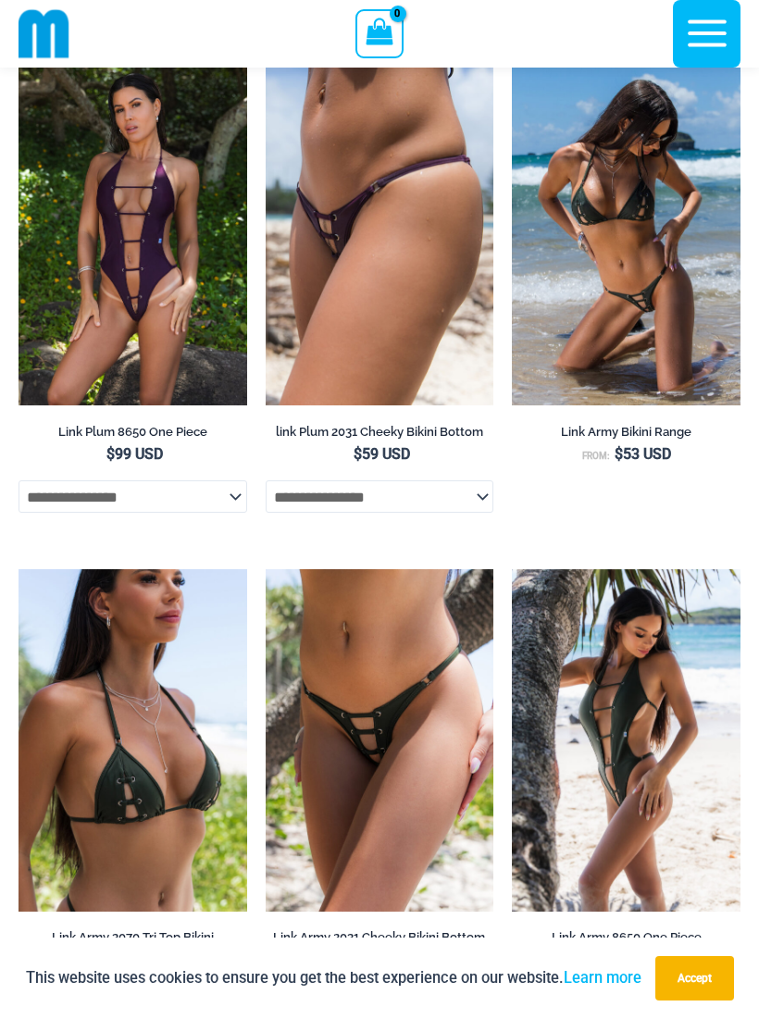
click at [512, 63] on img at bounding box center [512, 63] width 0 height 0
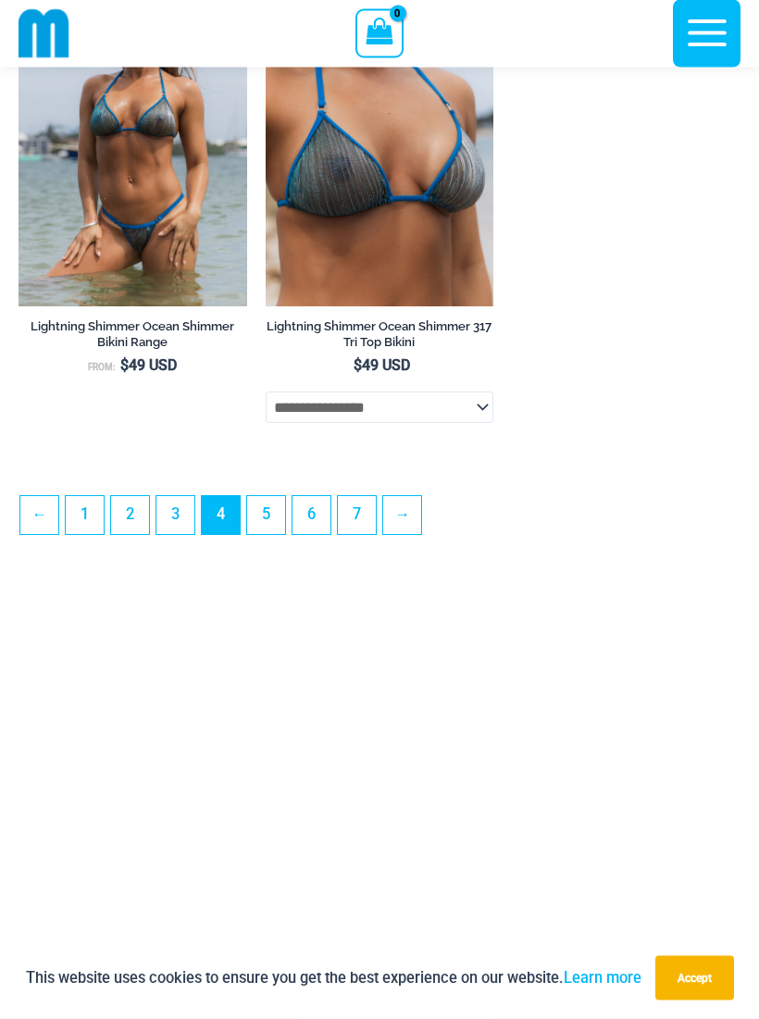
scroll to position [5390, 0]
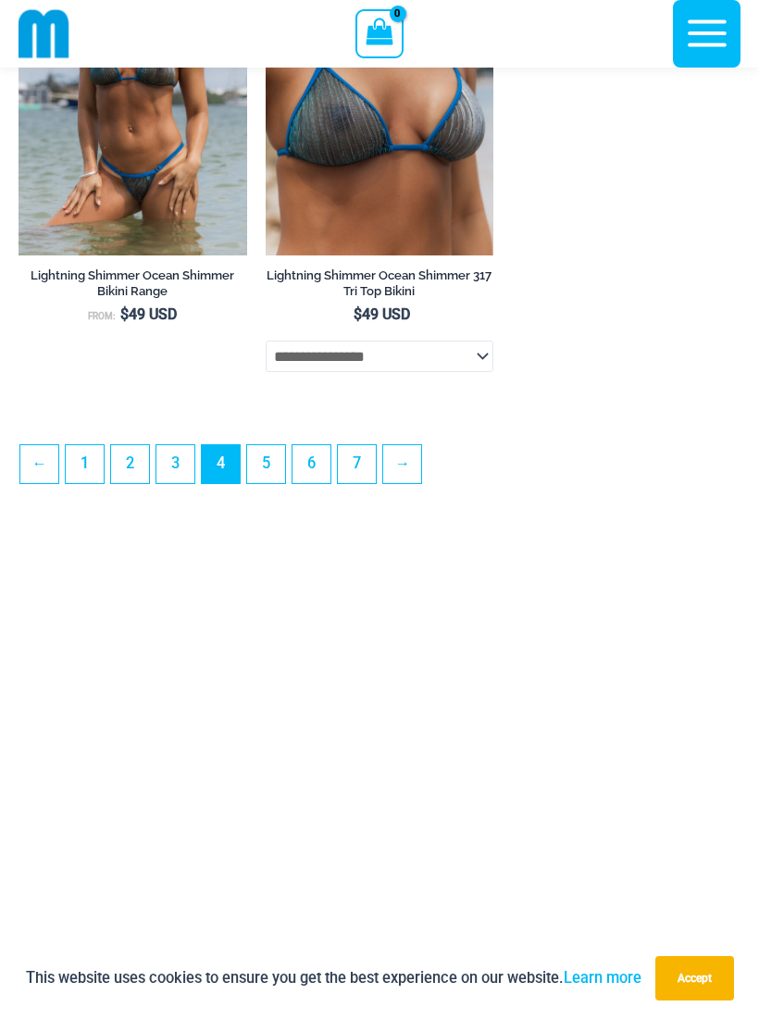
click at [256, 483] on link "5" at bounding box center [266, 464] width 38 height 38
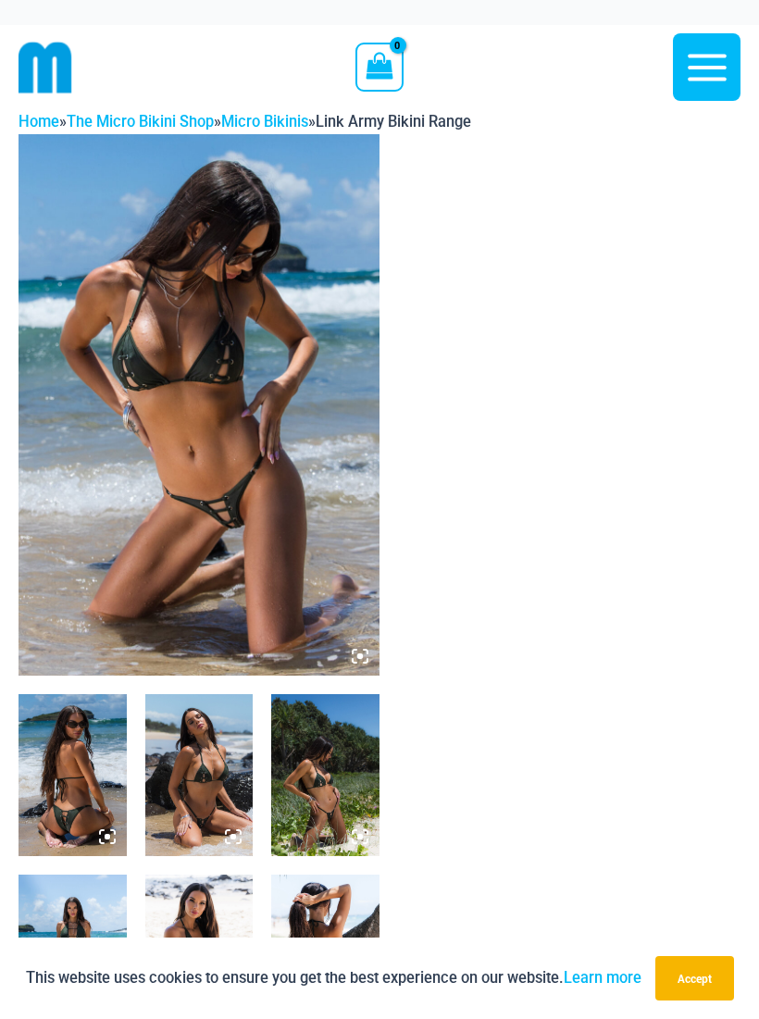
click at [120, 322] on img at bounding box center [199, 405] width 361 height 542
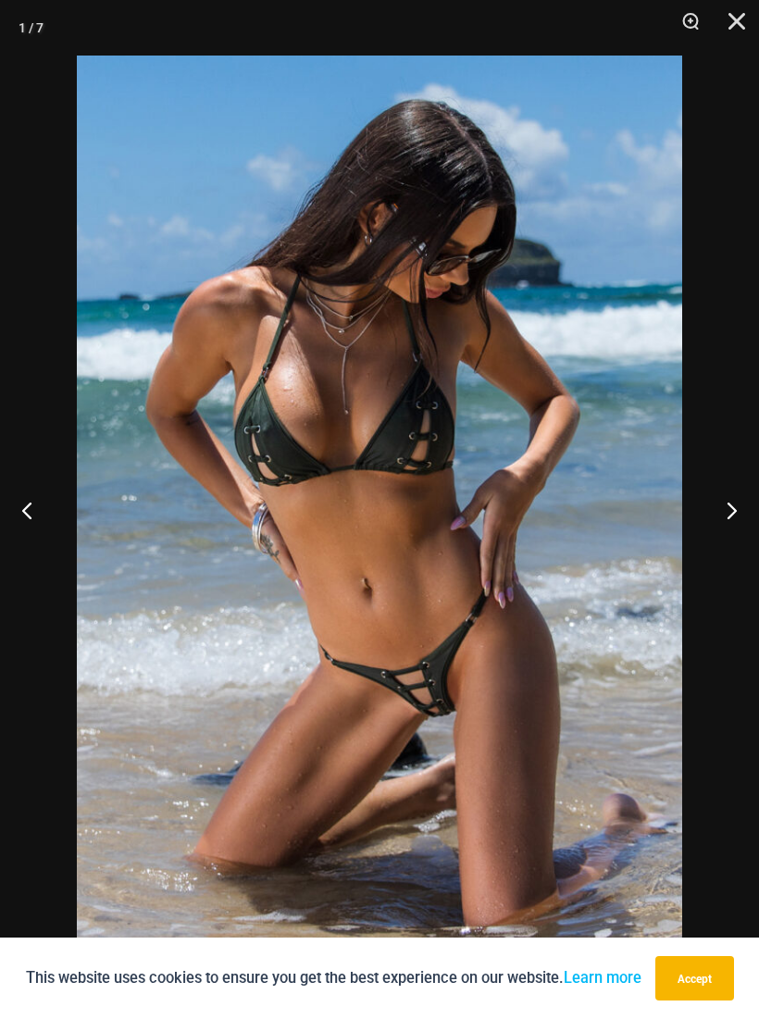
click at [161, 259] on img at bounding box center [379, 510] width 605 height 908
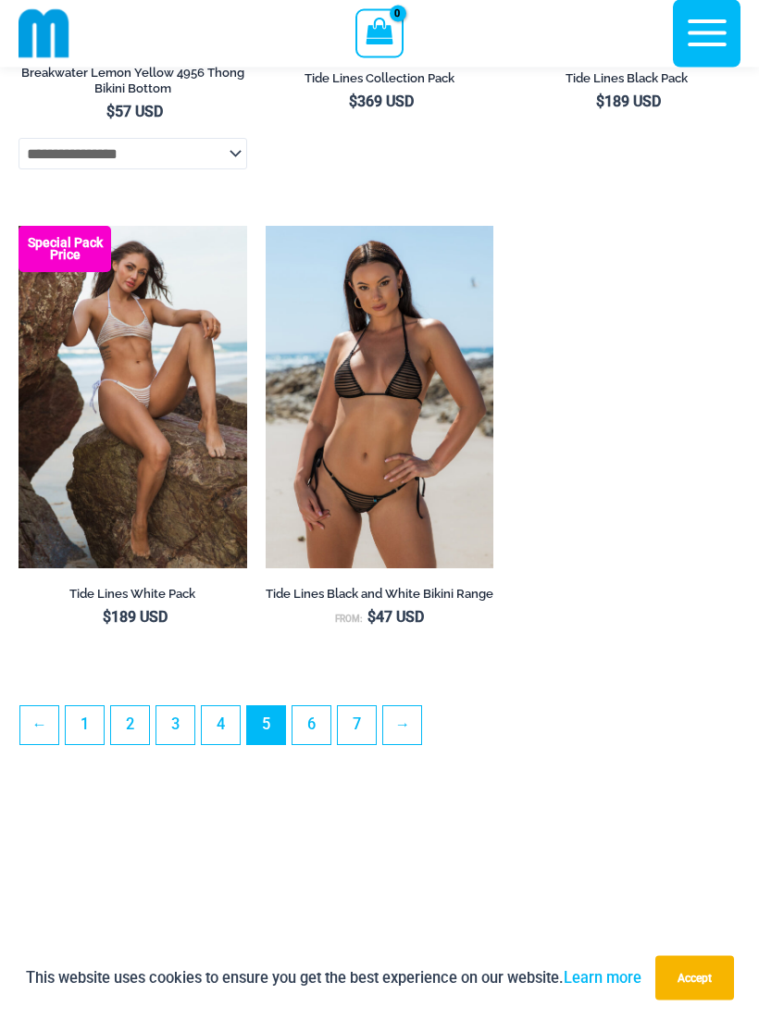
scroll to position [5026, 0]
click at [315, 744] on link "6" at bounding box center [312, 725] width 38 height 38
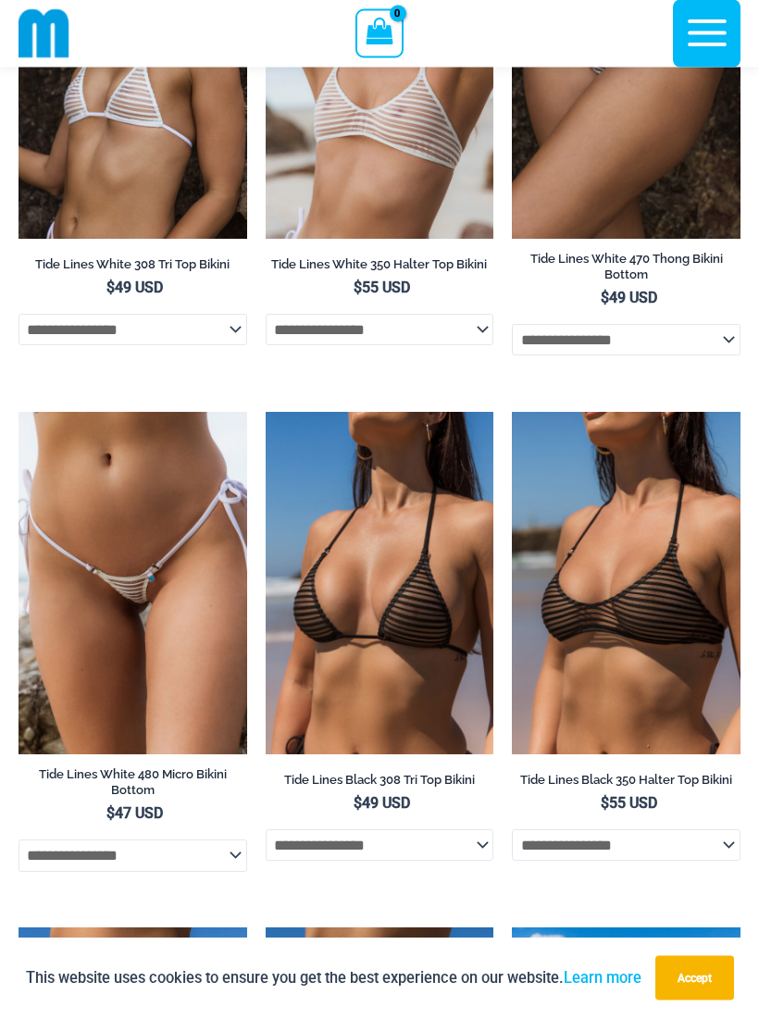
scroll to position [291, 0]
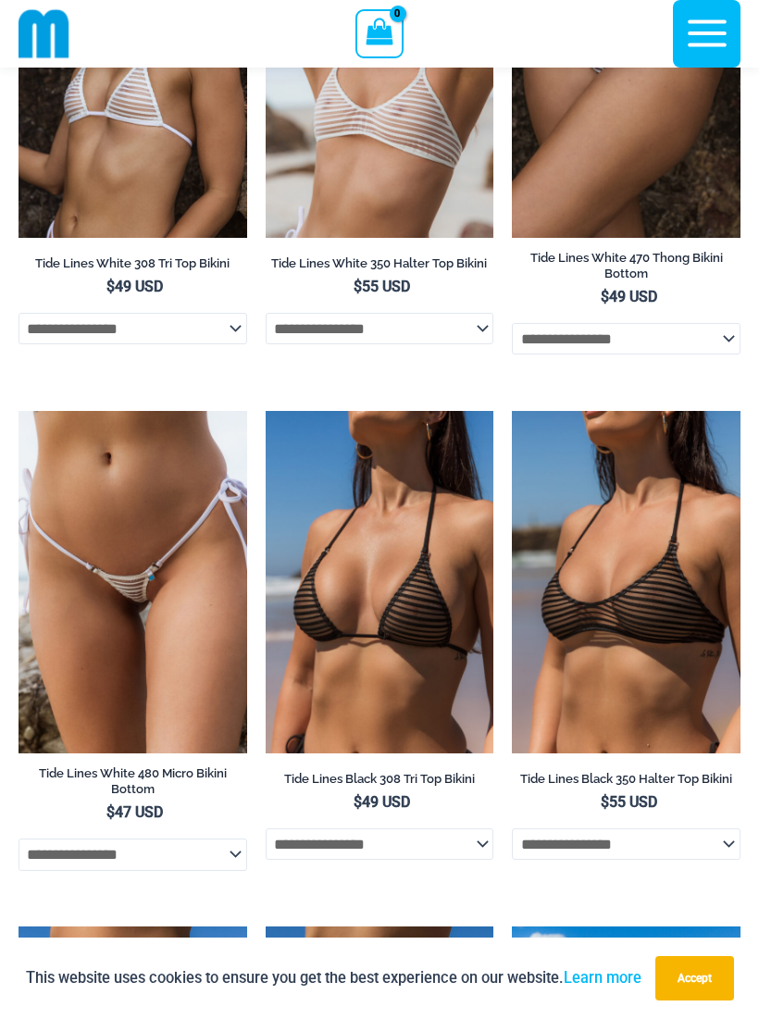
click at [19, 411] on img at bounding box center [19, 411] width 0 height 0
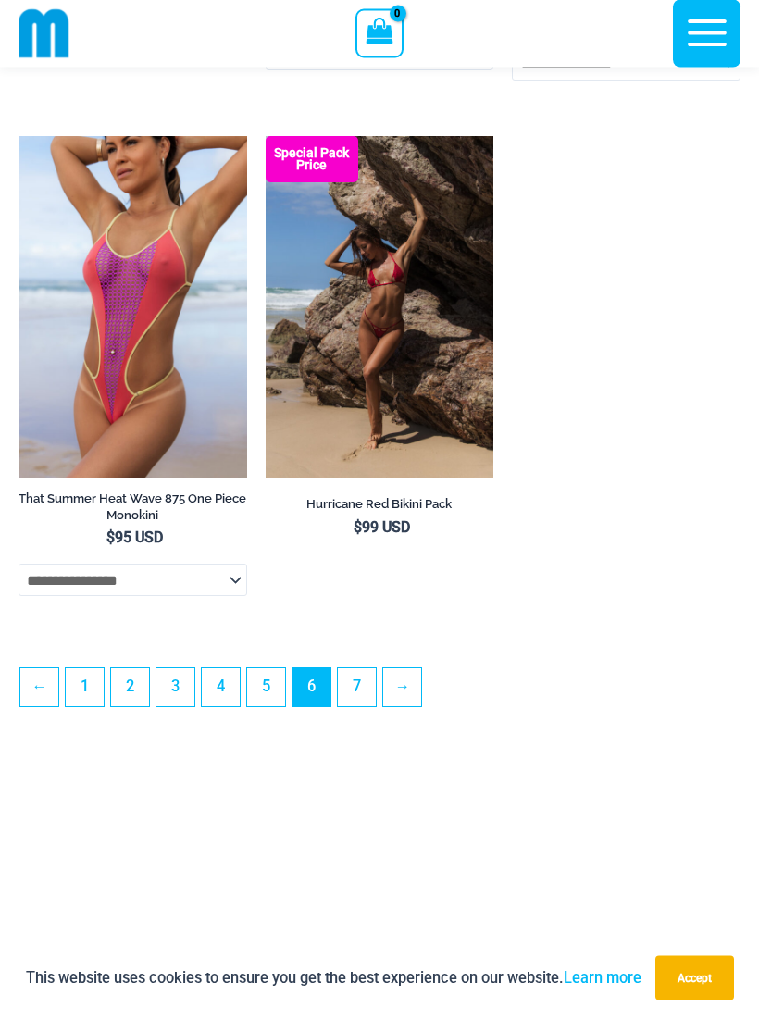
scroll to position [5207, 0]
click at [357, 706] on link "7" at bounding box center [357, 687] width 38 height 38
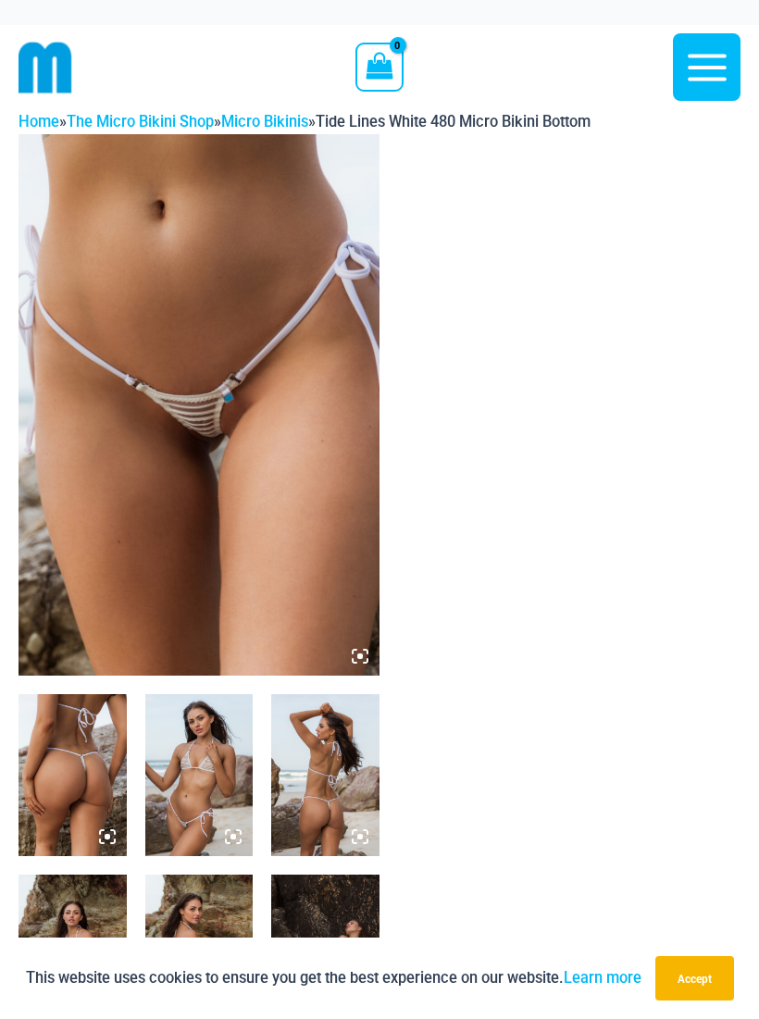
click at [121, 313] on img at bounding box center [199, 405] width 361 height 542
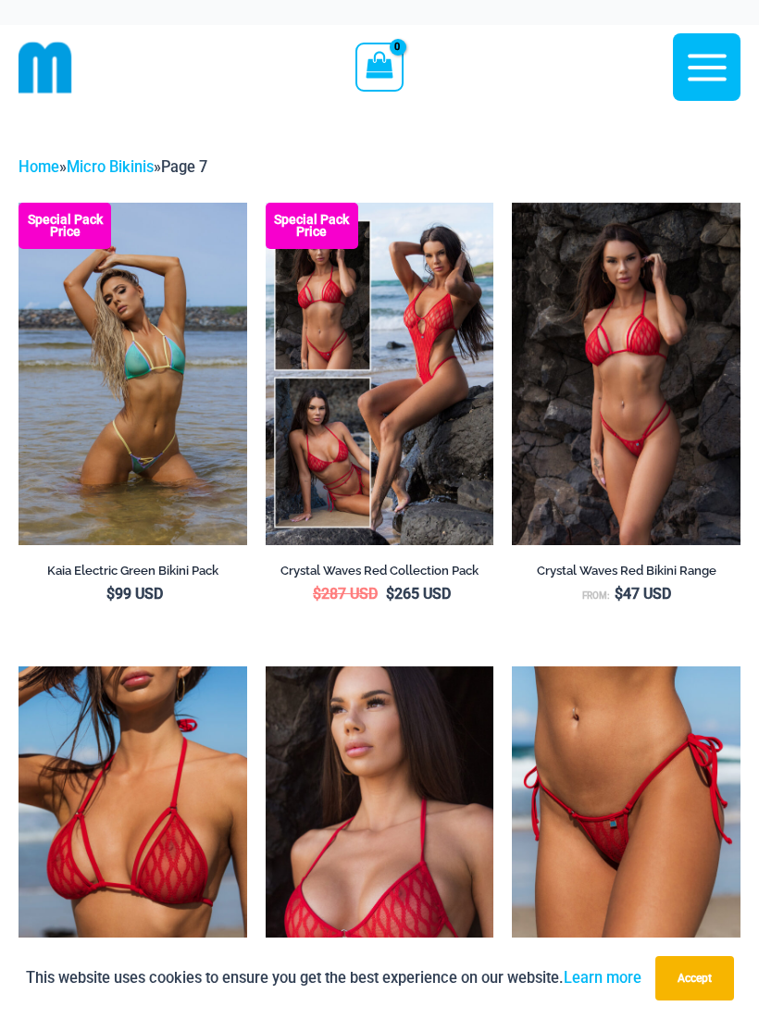
click at [266, 203] on img at bounding box center [266, 203] width 0 height 0
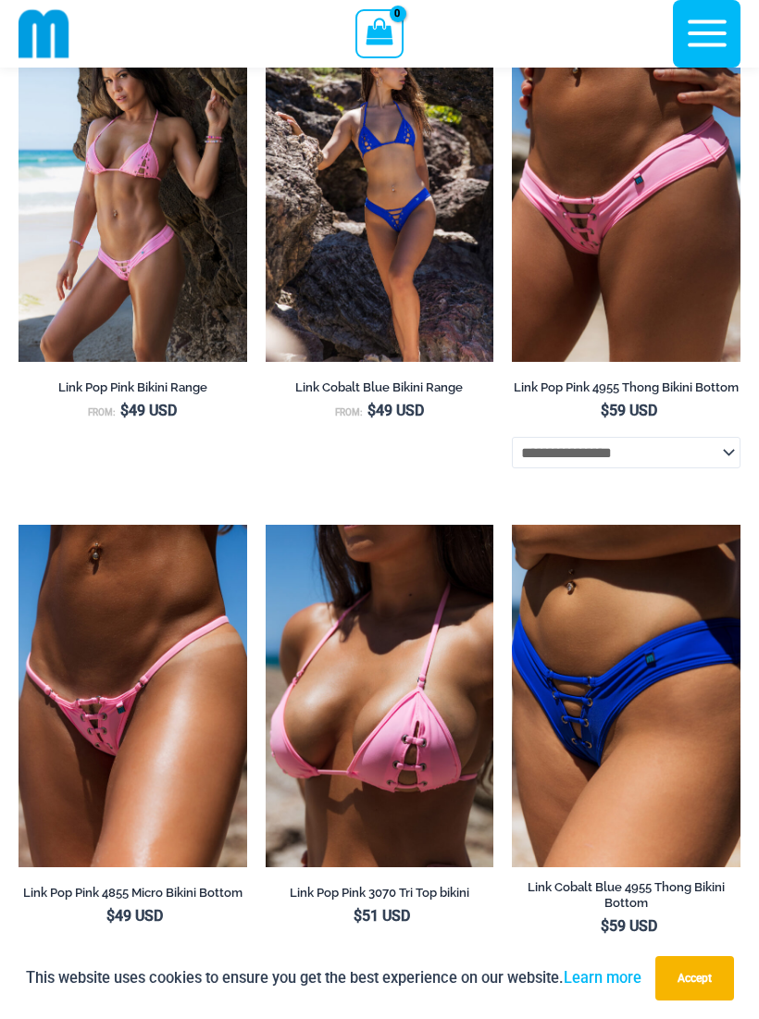
scroll to position [2163, 0]
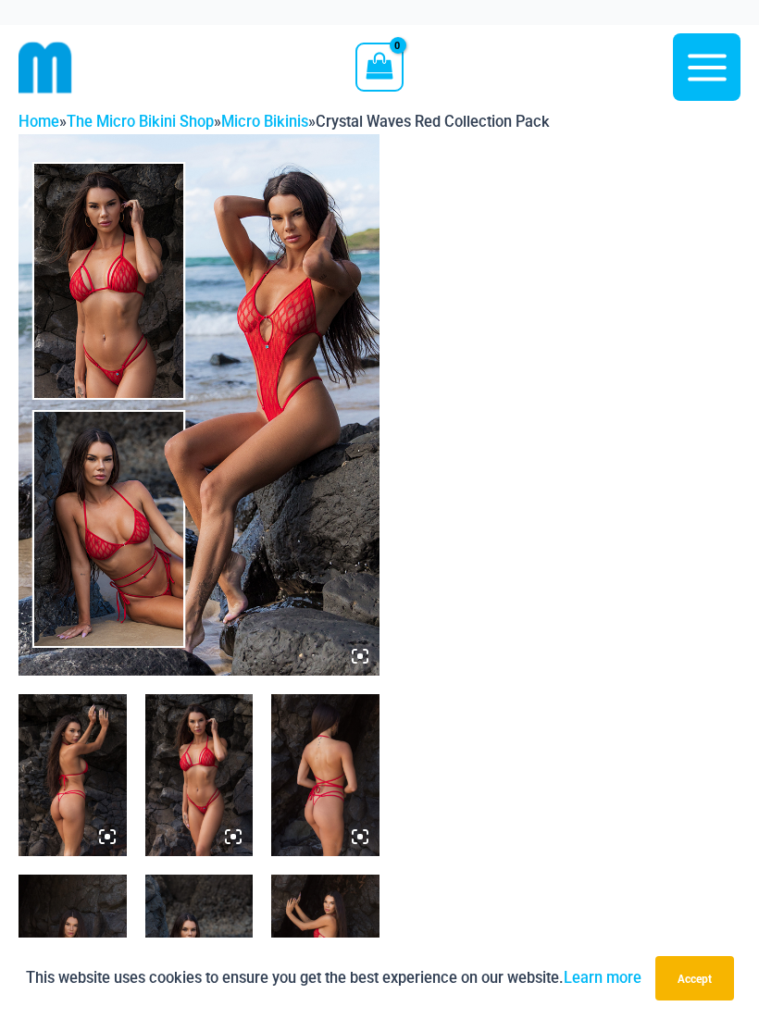
click at [106, 299] on img at bounding box center [199, 405] width 361 height 542
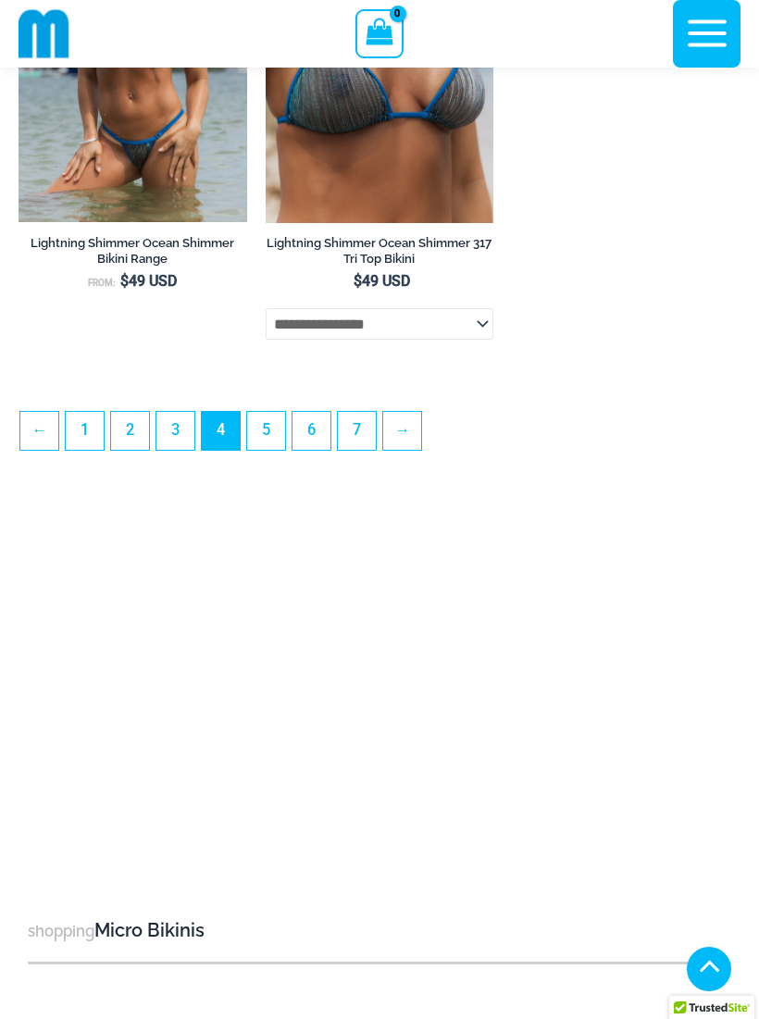
scroll to position [5424, 0]
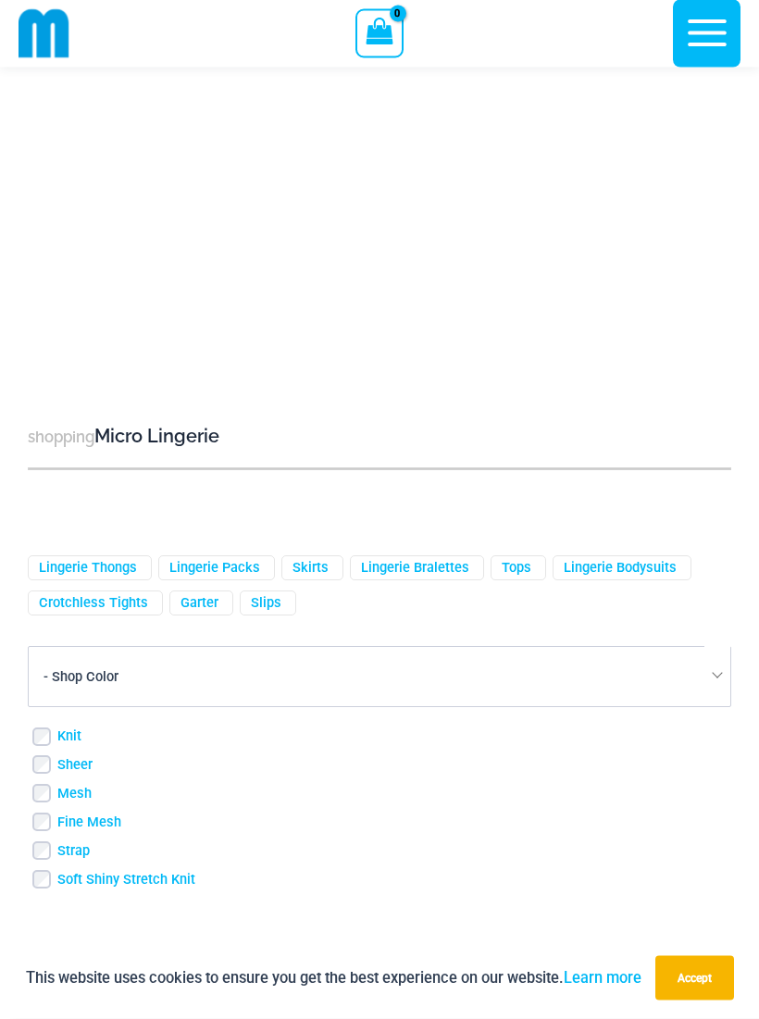
scroll to position [5864, 0]
click at [100, 612] on link "Crotchless Tights" at bounding box center [93, 603] width 109 height 18
click at [314, 579] on link "Skirts" at bounding box center [311, 570] width 36 height 18
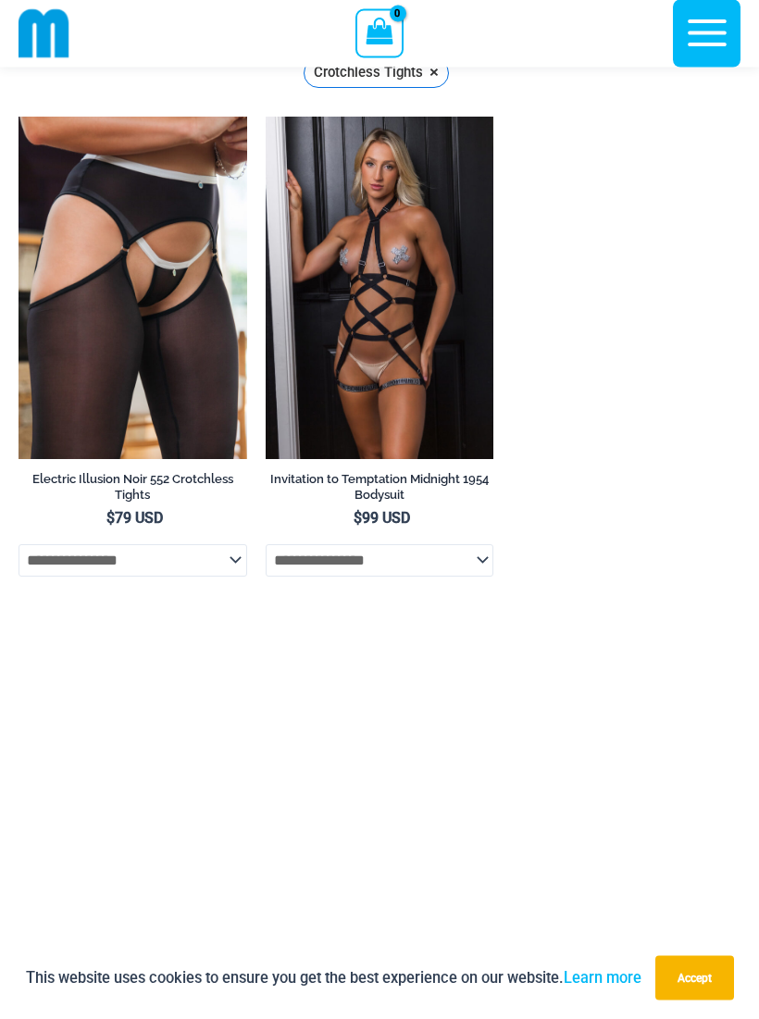
scroll to position [258, 0]
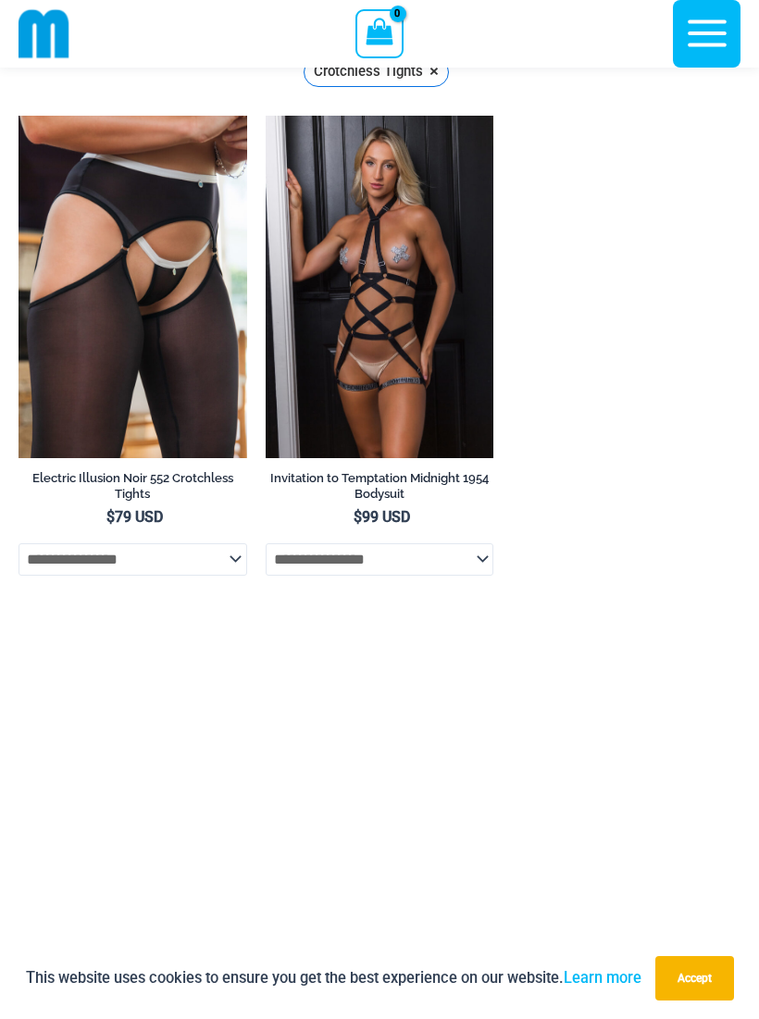
click at [19, 116] on img at bounding box center [19, 116] width 0 height 0
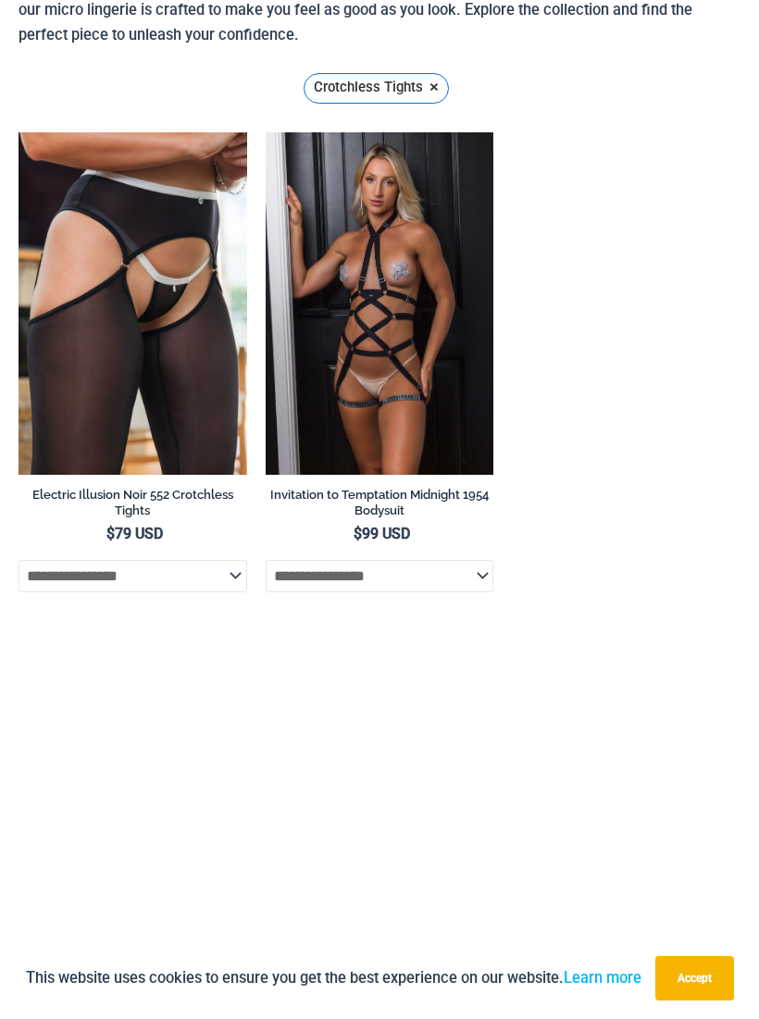
scroll to position [293, 0]
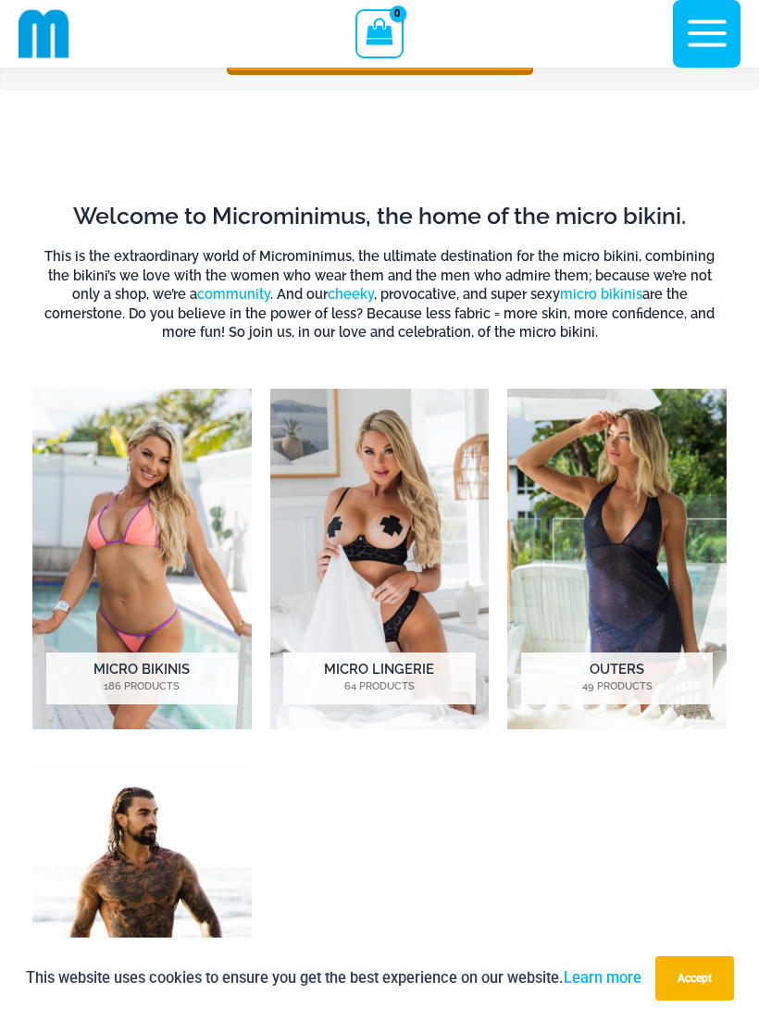
scroll to position [720, 0]
click at [626, 600] on img "Visit product category Outers" at bounding box center [616, 559] width 219 height 341
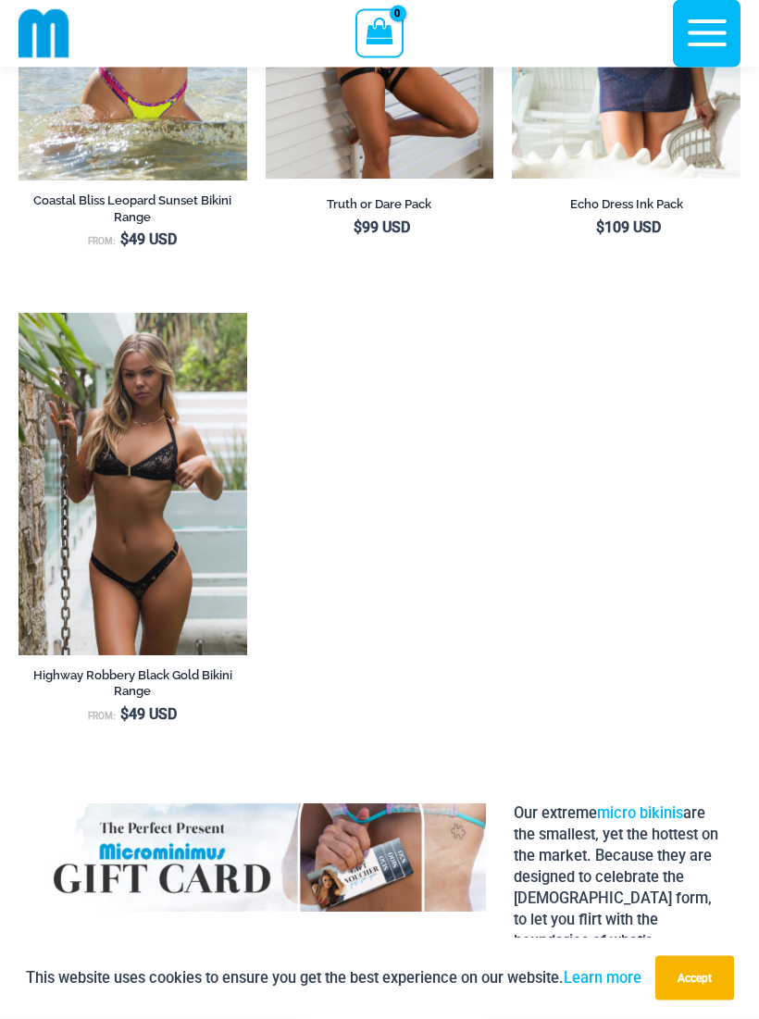
scroll to position [2237, 0]
click at [19, 313] on img at bounding box center [19, 313] width 0 height 0
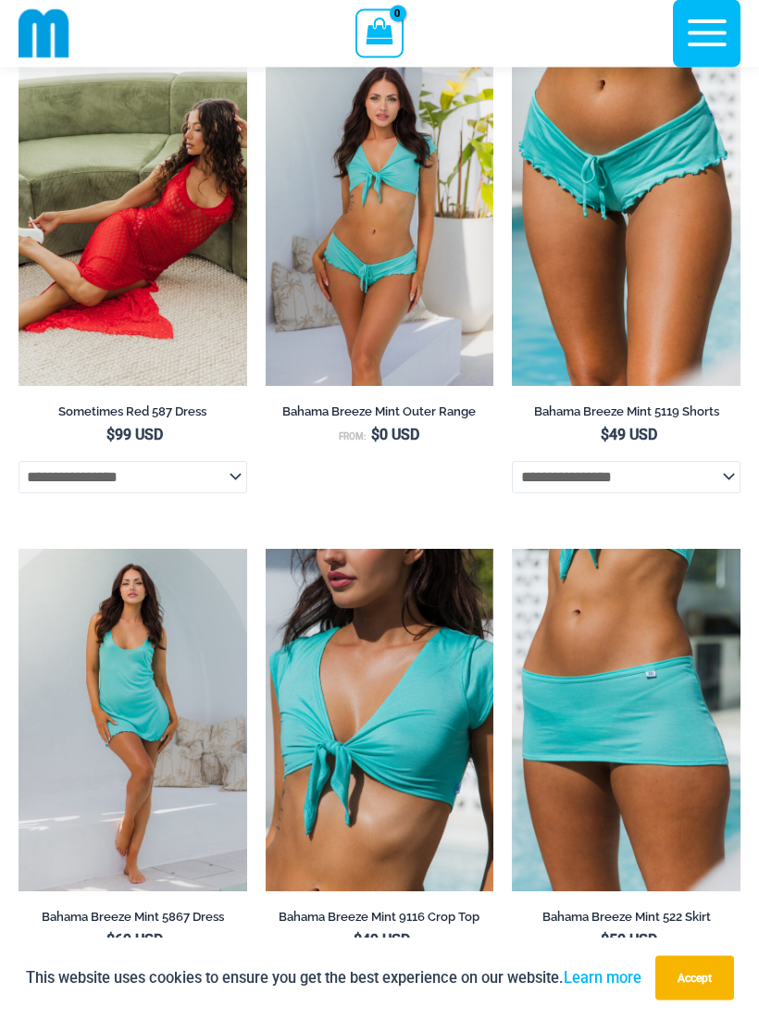
scroll to position [294, 0]
click at [19, 44] on img at bounding box center [19, 44] width 0 height 0
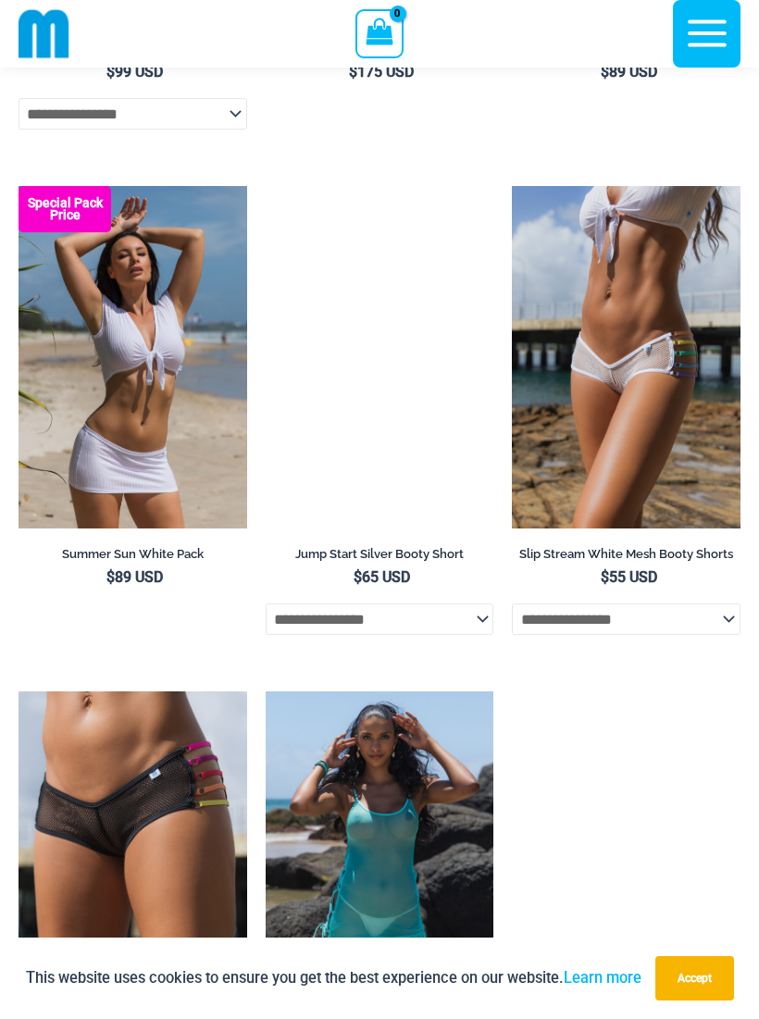
scroll to position [4631, 0]
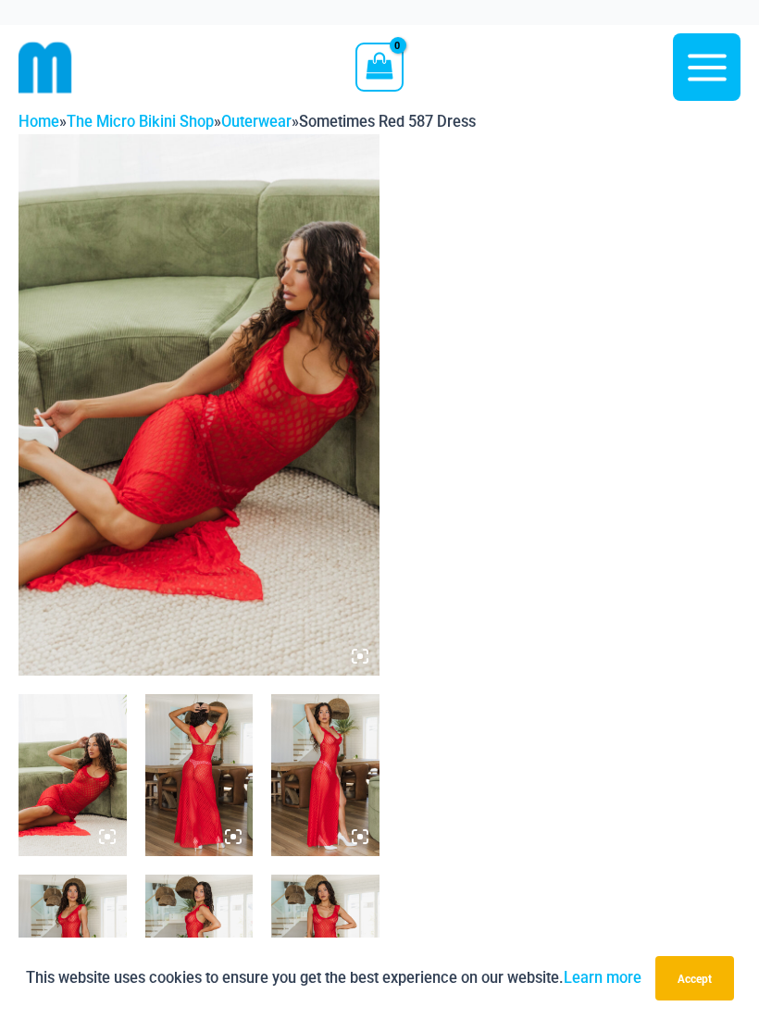
click at [133, 293] on img at bounding box center [199, 405] width 361 height 542
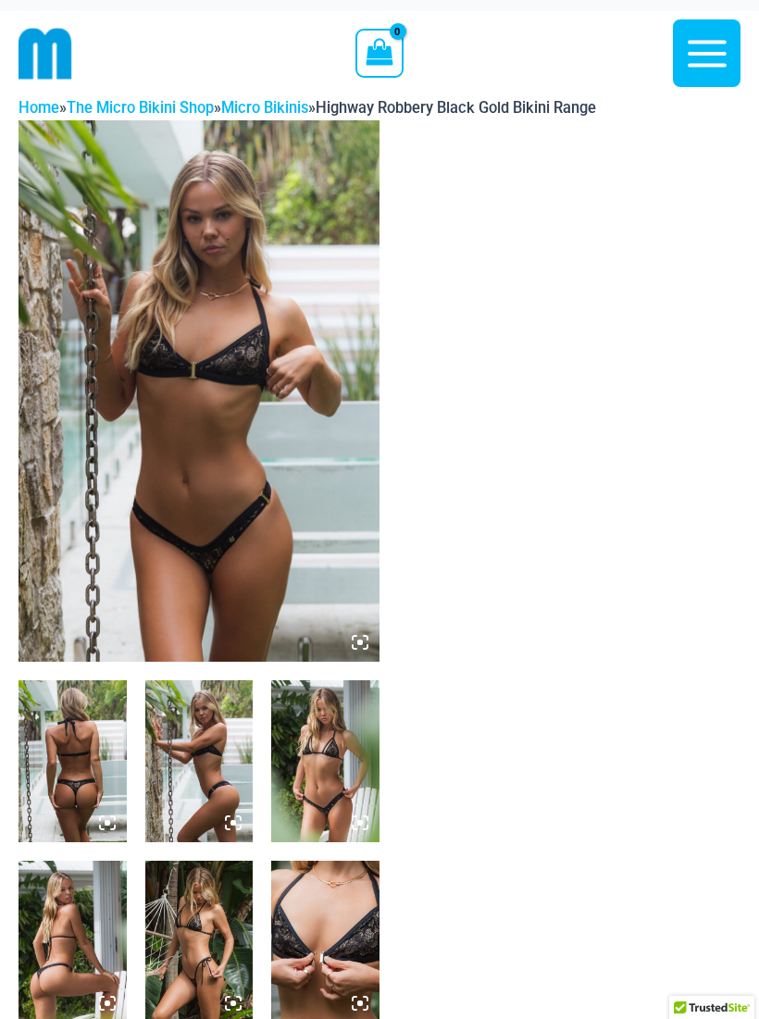
scroll to position [5, 0]
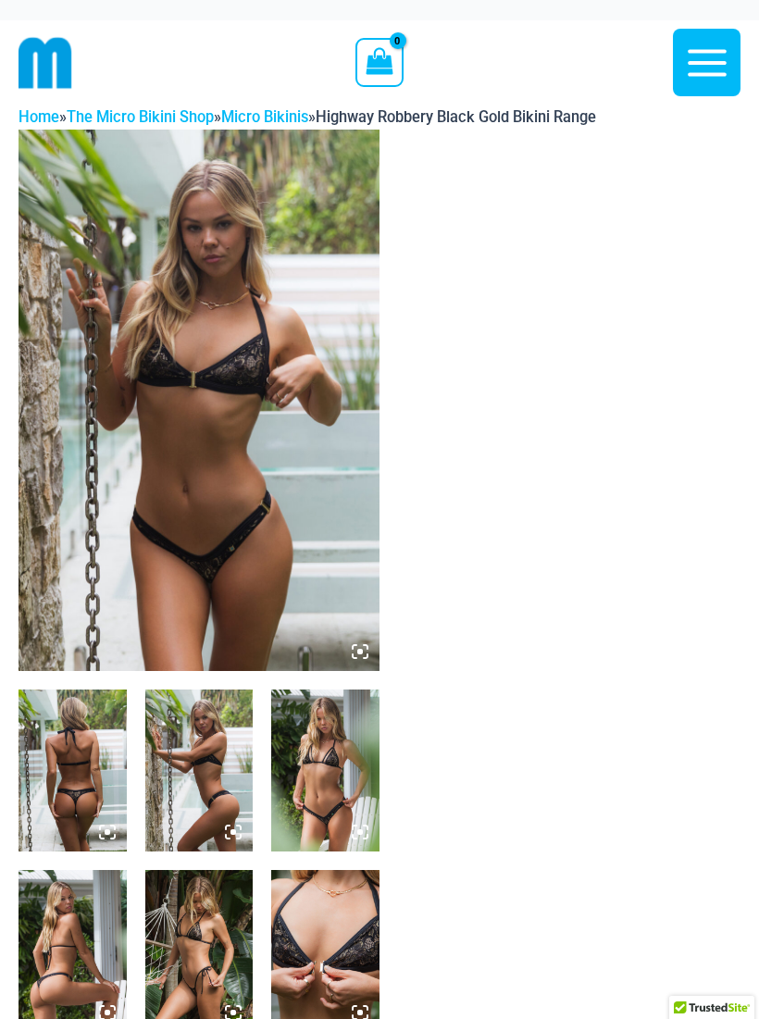
click at [106, 343] on img at bounding box center [199, 401] width 361 height 542
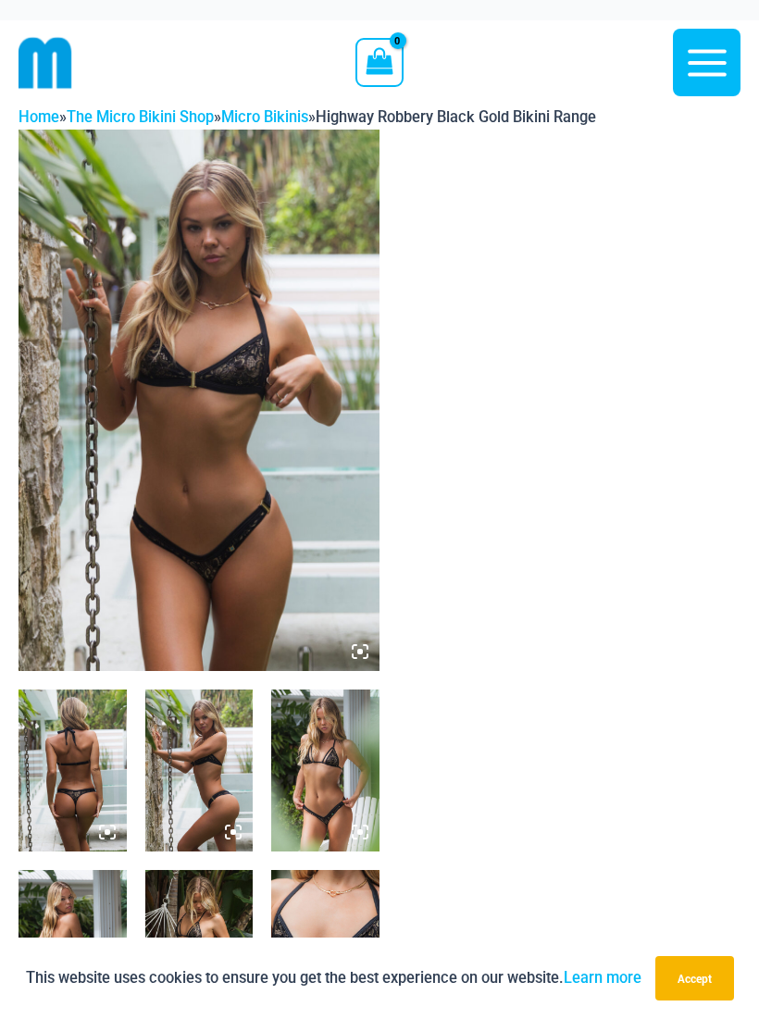
scroll to position [0, 0]
